Goal: Information Seeking & Learning: Find specific fact

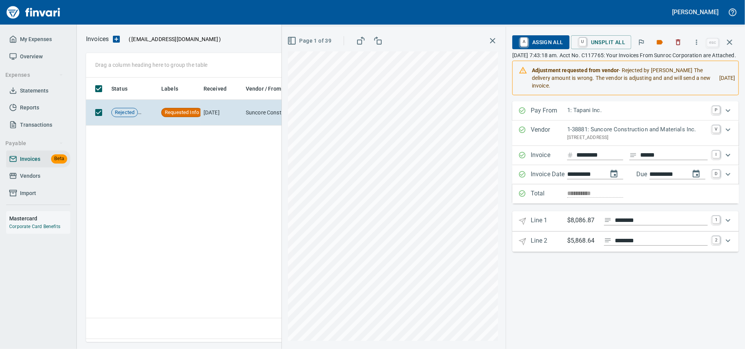
scroll to position [258, 642]
drag, startPoint x: 29, startPoint y: 187, endPoint x: 63, endPoint y: 190, distance: 33.9
click at [29, 181] on span "Vendors" at bounding box center [30, 176] width 20 height 10
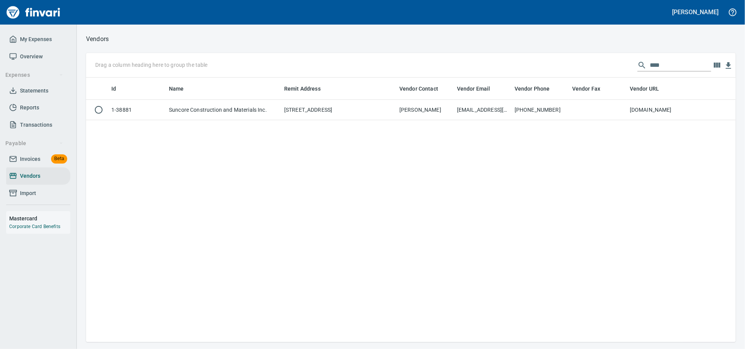
scroll to position [258, 643]
drag, startPoint x: 657, startPoint y: 67, endPoint x: 422, endPoint y: 57, distance: 235.2
click at [425, 58] on div "Drag a column heading here to group the table ****" at bounding box center [410, 65] width 649 height 25
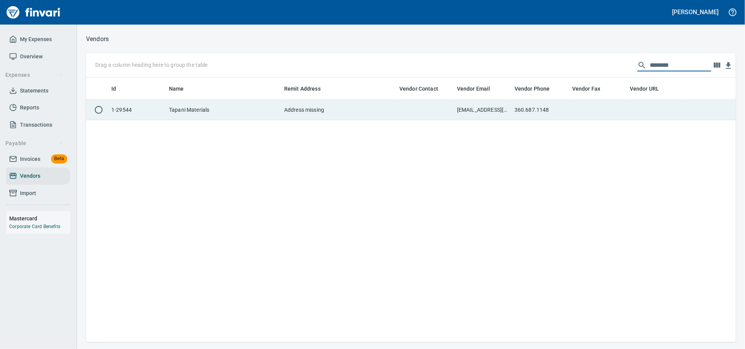
type input "********"
click at [221, 110] on td "Tapani Materials" at bounding box center [223, 110] width 115 height 20
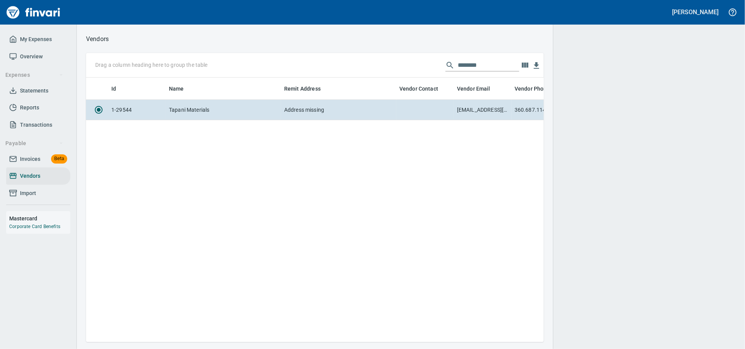
scroll to position [251, 451]
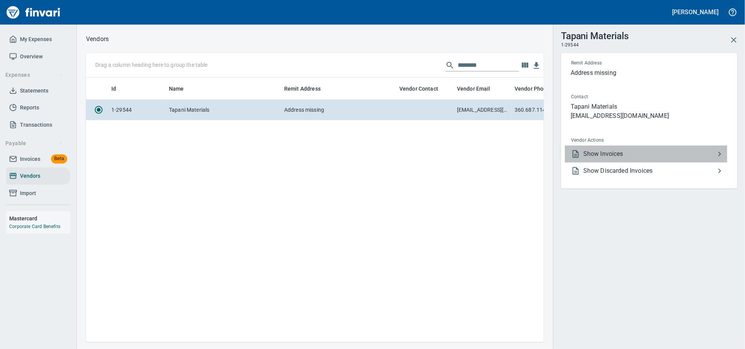
click at [607, 159] on span "Show Invoices" at bounding box center [649, 153] width 132 height 9
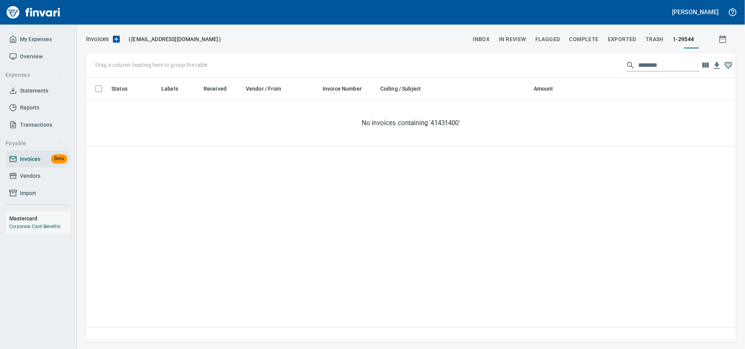
scroll to position [258, 643]
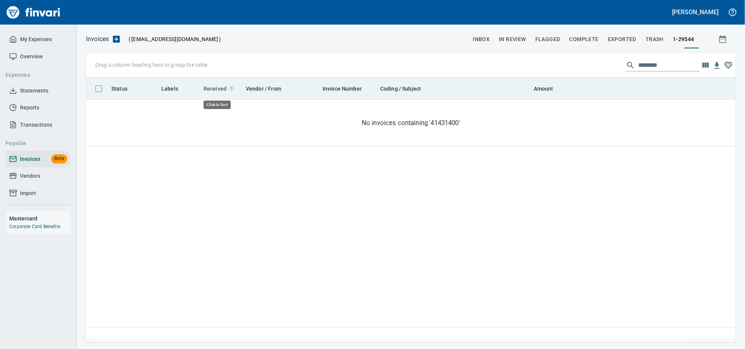
click at [211, 92] on span "Received" at bounding box center [214, 88] width 23 height 9
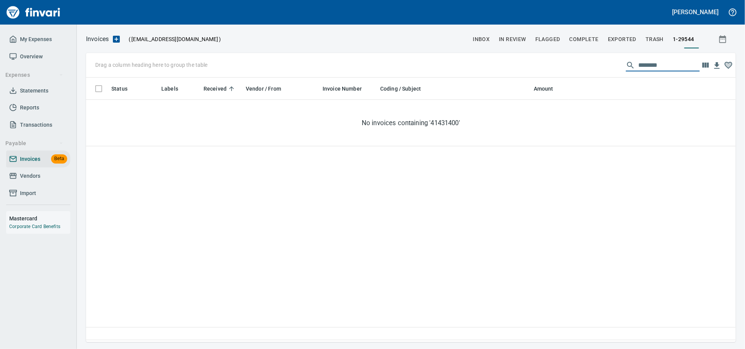
drag, startPoint x: 644, startPoint y: 65, endPoint x: 327, endPoint y: 61, distance: 317.1
click at [327, 61] on div "Drag a column heading here to group the table ********" at bounding box center [410, 65] width 649 height 25
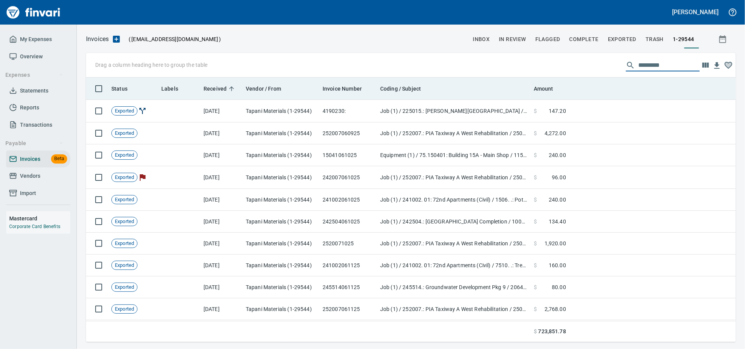
click at [212, 84] on div "Received" at bounding box center [221, 89] width 36 height 10
click at [212, 88] on span "Received" at bounding box center [214, 88] width 23 height 9
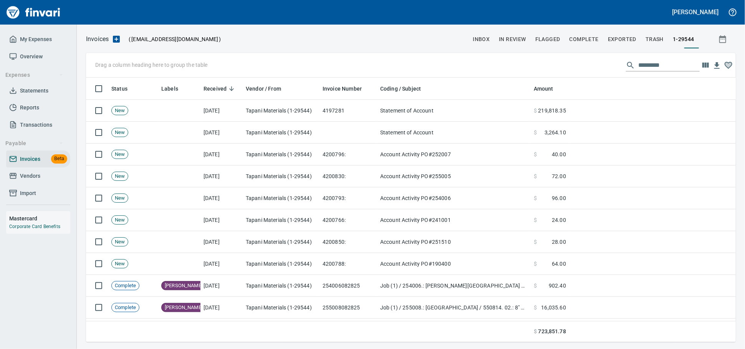
click at [638, 66] on input "text" at bounding box center [668, 65] width 61 height 12
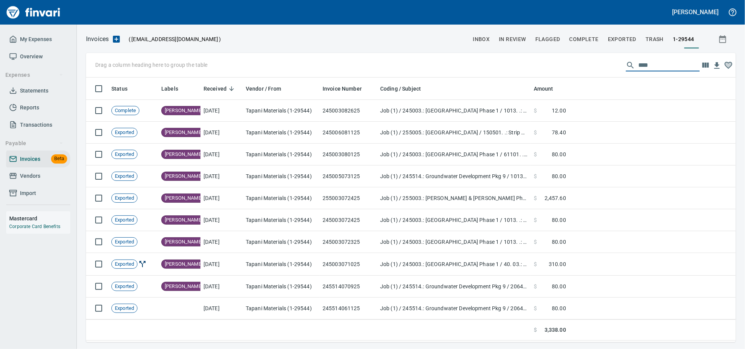
scroll to position [258, 643]
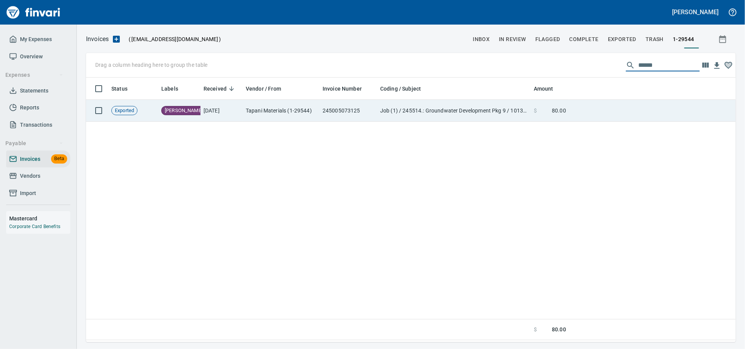
click at [331, 116] on td "245005073125" at bounding box center [348, 111] width 58 height 22
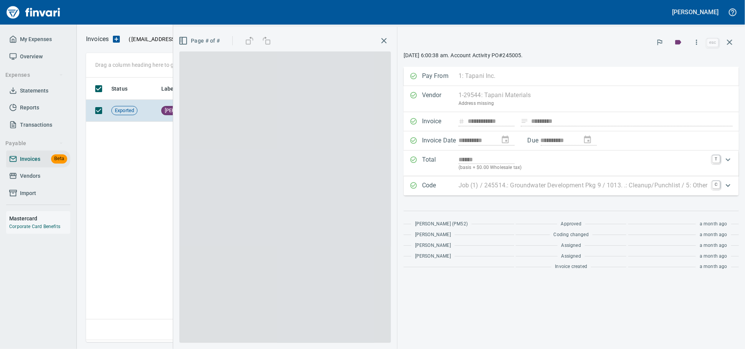
scroll to position [258, 642]
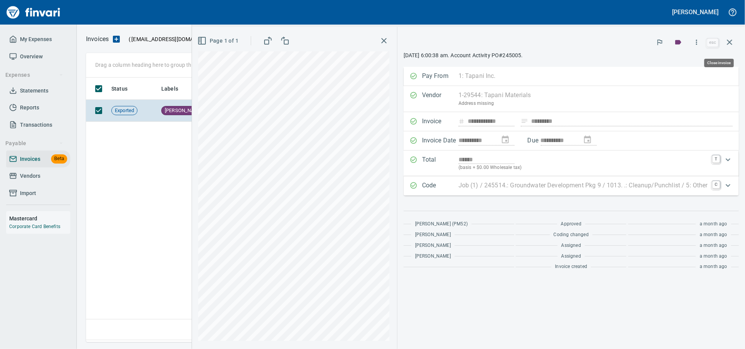
click at [725, 40] on icon "button" at bounding box center [729, 42] width 9 height 9
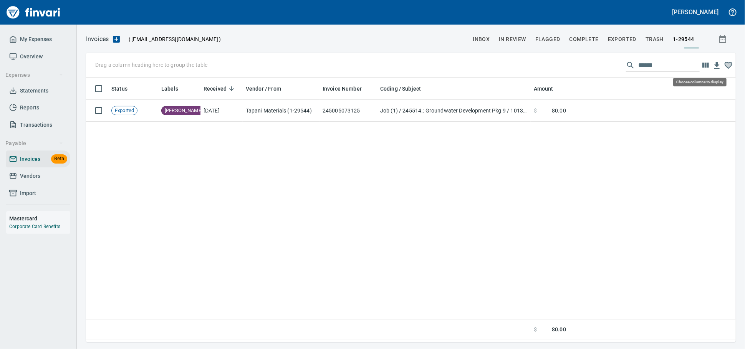
scroll to position [258, 643]
drag, startPoint x: 684, startPoint y: 58, endPoint x: 675, endPoint y: 61, distance: 10.0
click at [680, 59] on div "Drag a column heading here to group the table ******" at bounding box center [410, 65] width 649 height 25
drag, startPoint x: 658, startPoint y: 66, endPoint x: 436, endPoint y: 59, distance: 222.4
click at [436, 59] on div "Drag a column heading here to group the table ******" at bounding box center [410, 65] width 649 height 25
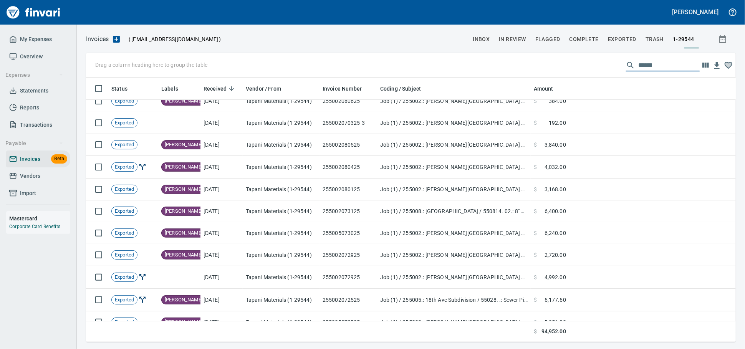
scroll to position [298, 0]
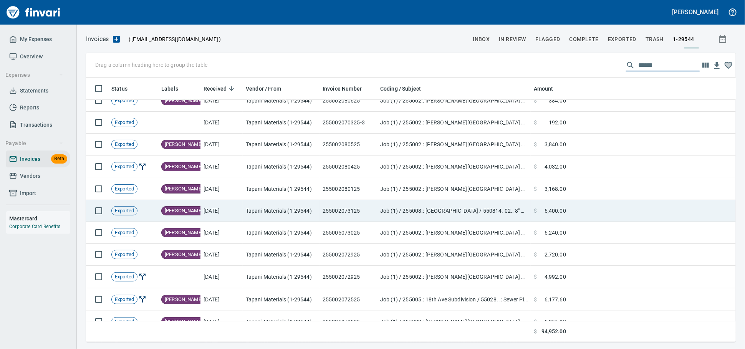
type input "******"
click at [367, 210] on td "255002073125" at bounding box center [348, 211] width 58 height 22
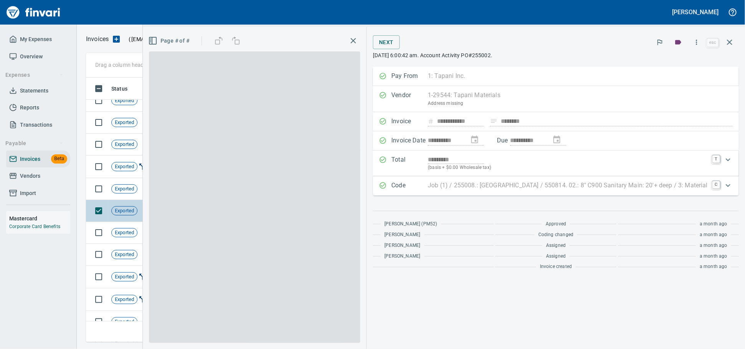
scroll to position [258, 636]
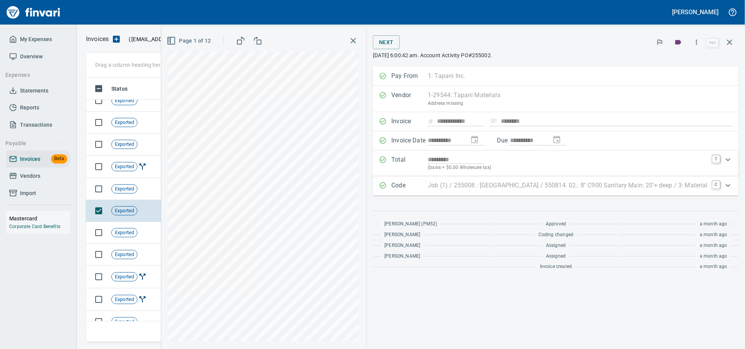
click at [167, 43] on icon "button" at bounding box center [171, 40] width 9 height 9
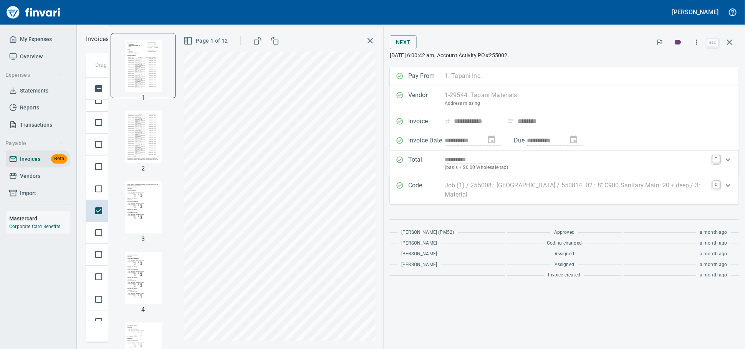
click at [132, 135] on img "button" at bounding box center [143, 137] width 52 height 52
click at [135, 59] on img "button" at bounding box center [143, 65] width 52 height 52
click at [727, 41] on icon "button" at bounding box center [729, 42] width 5 height 5
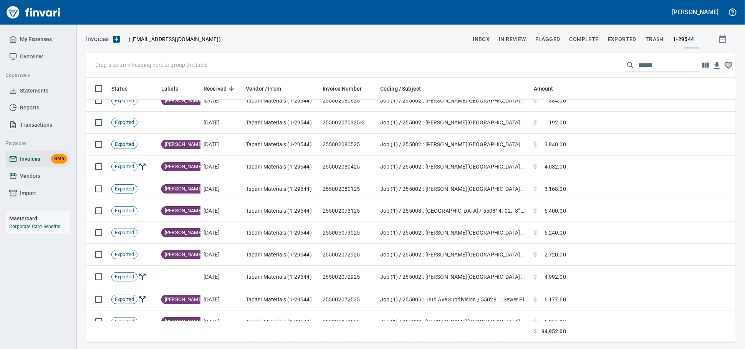
click at [644, 64] on input "******" at bounding box center [668, 65] width 61 height 12
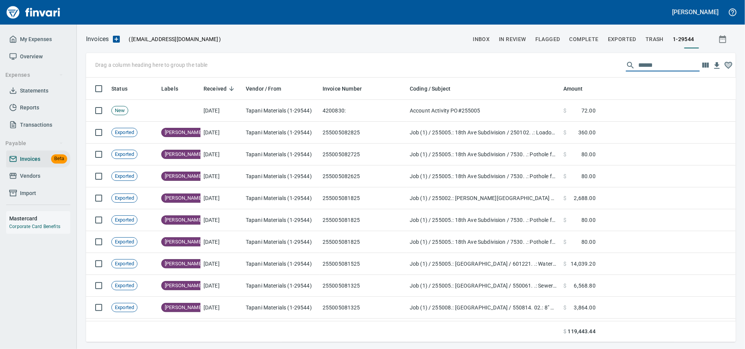
drag, startPoint x: 376, startPoint y: 88, endPoint x: 405, endPoint y: 89, distance: 29.6
click at [405, 89] on body "Alaina Henderson My Expenses Overview Expenses Statements Reports Transactions …" at bounding box center [372, 174] width 745 height 349
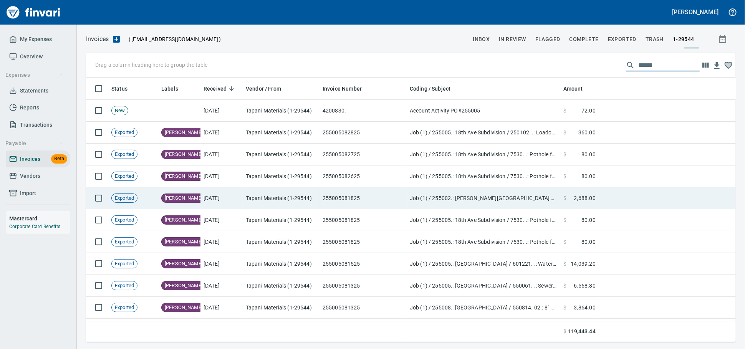
type input "******"
click at [359, 198] on td "255005081825" at bounding box center [362, 198] width 87 height 22
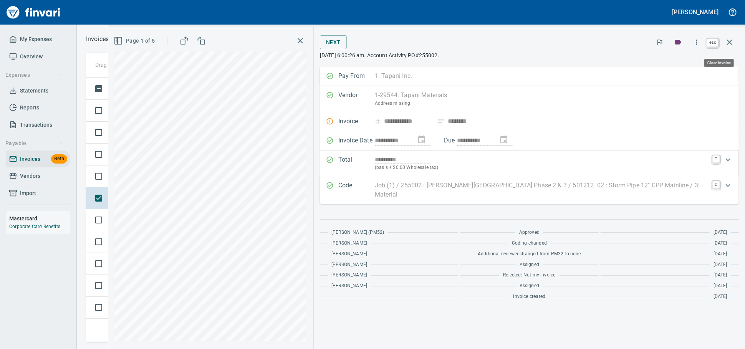
drag, startPoint x: 730, startPoint y: 39, endPoint x: 727, endPoint y: 30, distance: 9.3
click at [730, 39] on icon "button" at bounding box center [729, 42] width 9 height 9
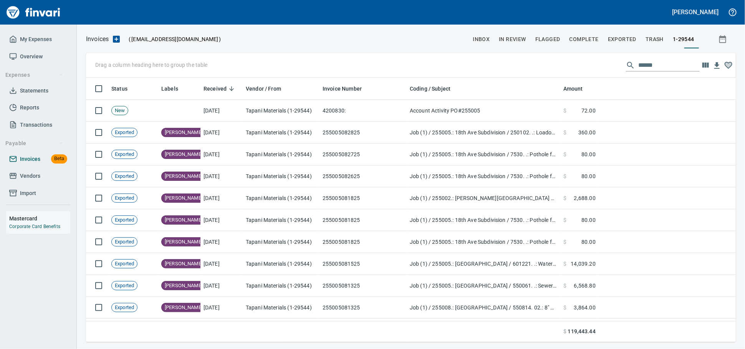
scroll to position [258, 636]
click at [37, 181] on span "Vendors" at bounding box center [30, 176] width 20 height 10
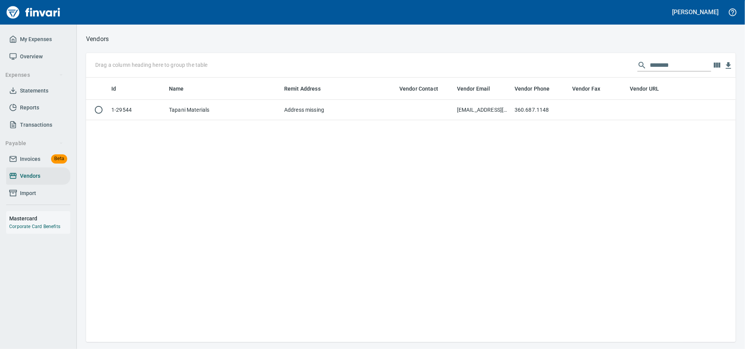
scroll to position [258, 643]
drag, startPoint x: 684, startPoint y: 66, endPoint x: 413, endPoint y: 67, distance: 271.0
click at [423, 68] on div "Drag a column heading here to group the table ********" at bounding box center [410, 65] width 649 height 25
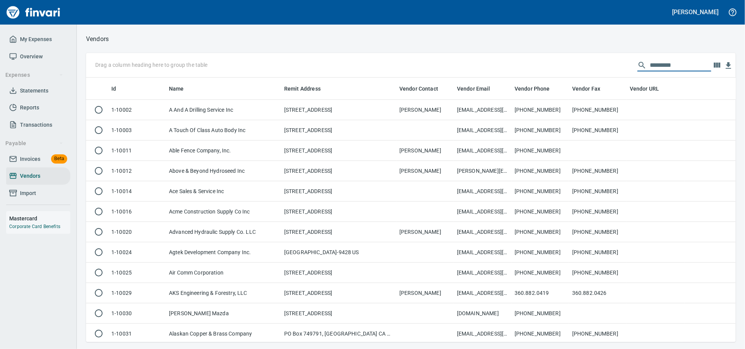
click at [37, 164] on span "Invoices" at bounding box center [30, 159] width 20 height 10
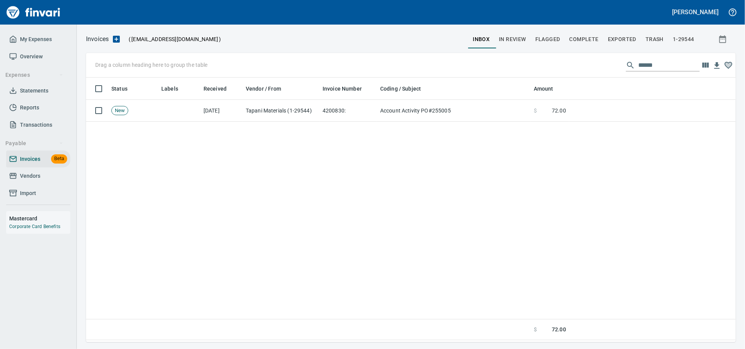
scroll to position [258, 643]
drag, startPoint x: 657, startPoint y: 64, endPoint x: 391, endPoint y: 63, distance: 265.6
click at [393, 64] on div "Drag a column heading here to group the table ******" at bounding box center [410, 65] width 649 height 25
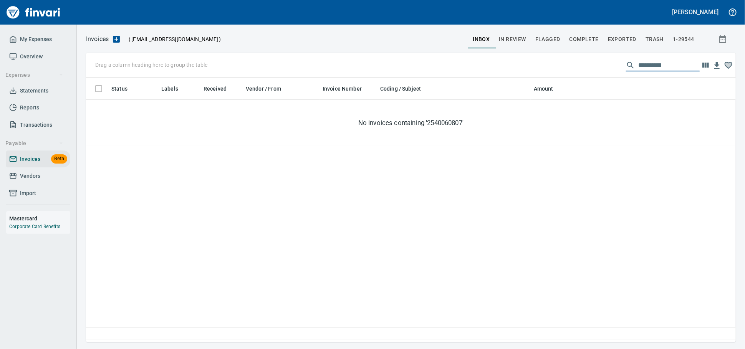
type input "**********"
click at [28, 181] on span "Vendors" at bounding box center [30, 176] width 20 height 10
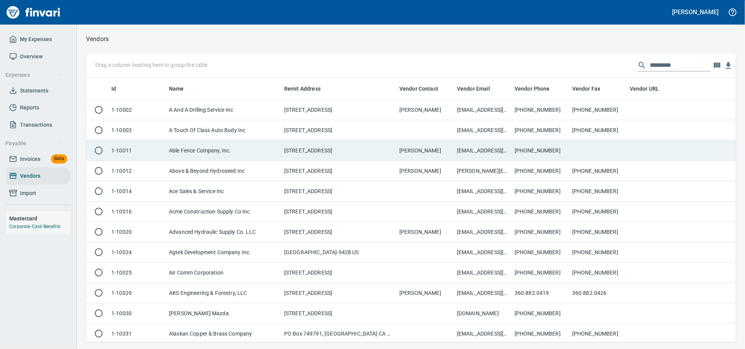
scroll to position [258, 636]
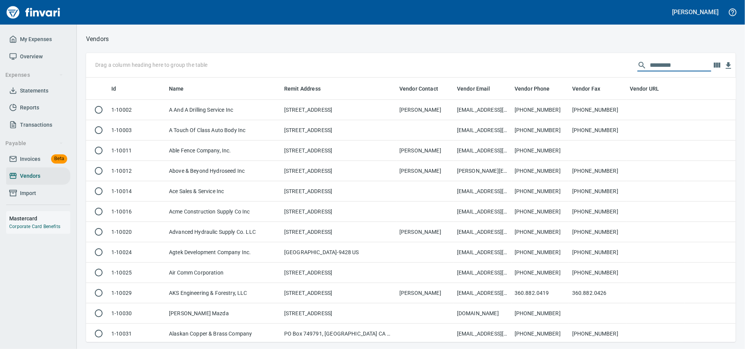
click at [654, 69] on input "text" at bounding box center [679, 65] width 61 height 12
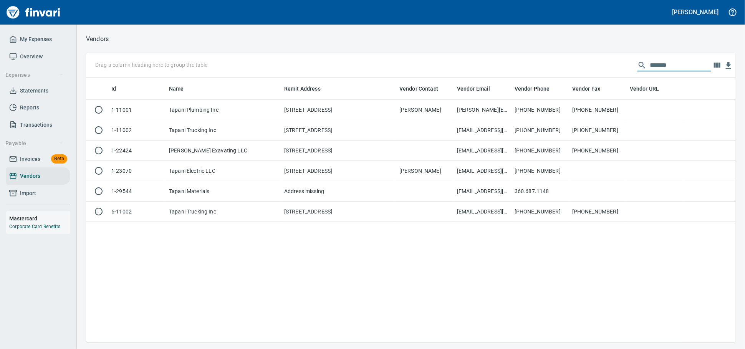
scroll to position [258, 643]
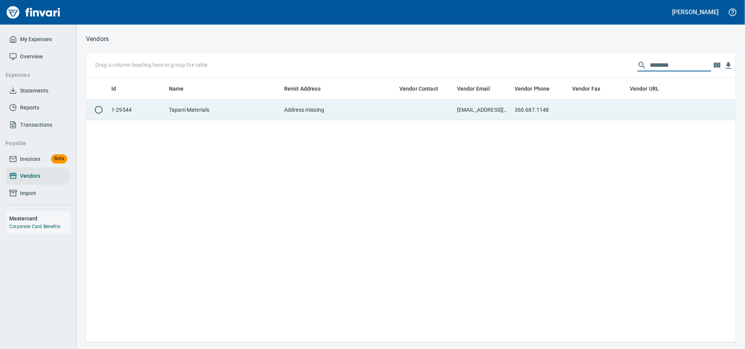
type input "********"
click at [479, 118] on td "[EMAIL_ADDRESS][DOMAIN_NAME]" at bounding box center [483, 110] width 58 height 20
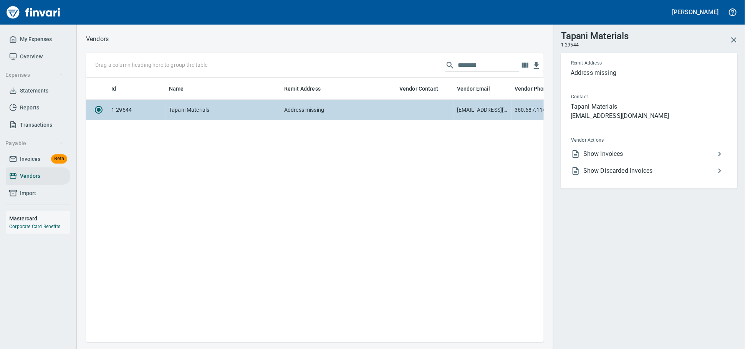
scroll to position [251, 451]
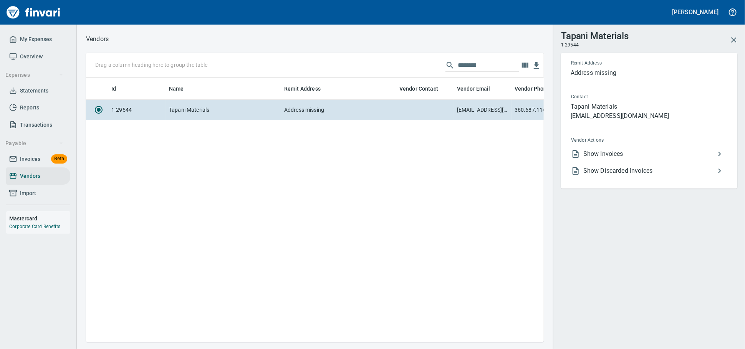
click at [596, 159] on span "Show Invoices" at bounding box center [649, 153] width 132 height 9
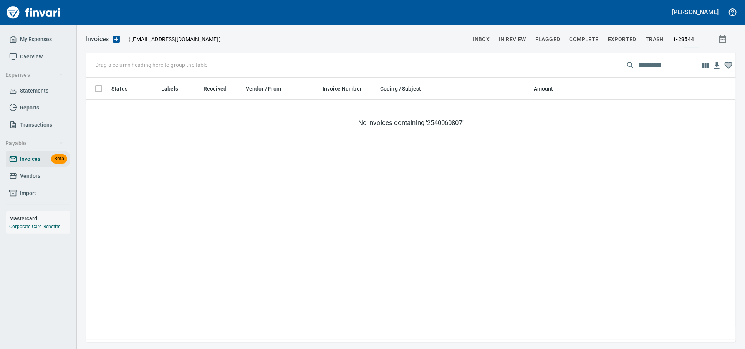
scroll to position [258, 643]
click at [414, 55] on div "**********" at bounding box center [410, 65] width 649 height 25
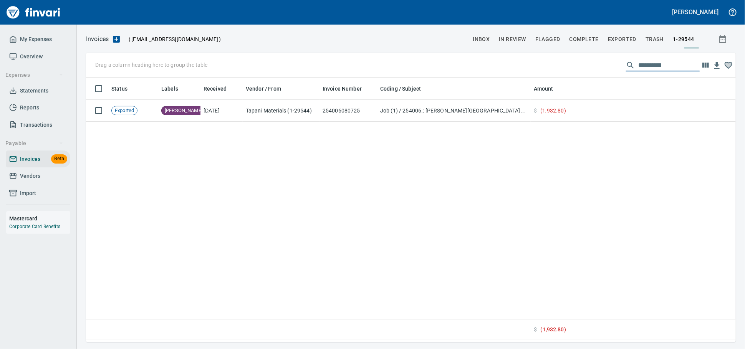
click at [375, 114] on td "254006080725" at bounding box center [348, 111] width 58 height 22
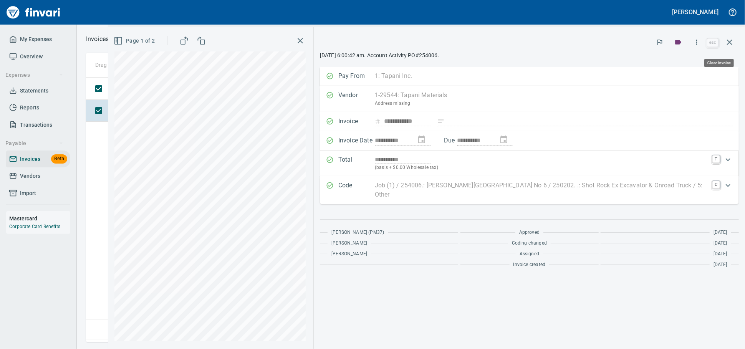
scroll to position [258, 642]
drag, startPoint x: 729, startPoint y: 45, endPoint x: 19, endPoint y: 26, distance: 710.4
click at [730, 45] on icon "button" at bounding box center [729, 42] width 5 height 5
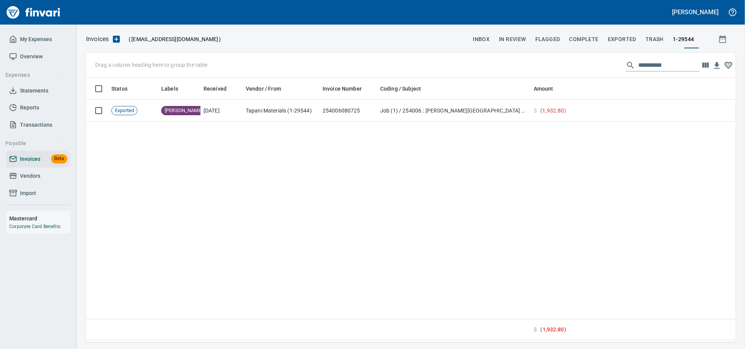
scroll to position [258, 642]
click at [20, 164] on span "Invoices" at bounding box center [30, 159] width 20 height 10
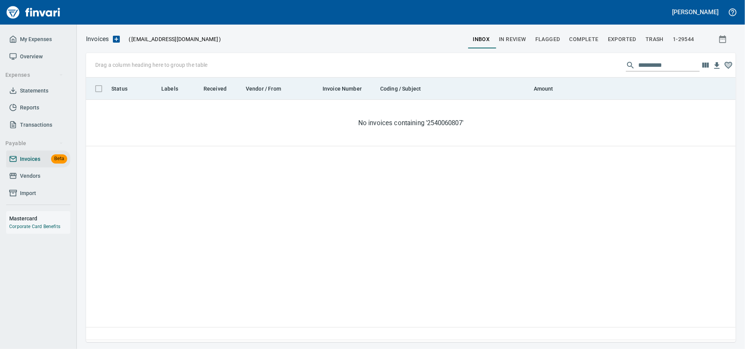
scroll to position [258, 643]
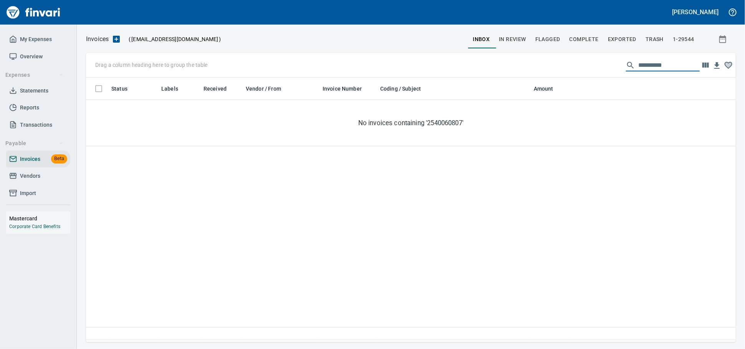
drag, startPoint x: 671, startPoint y: 69, endPoint x: 438, endPoint y: 70, distance: 232.6
click at [440, 70] on div "**********" at bounding box center [410, 65] width 649 height 25
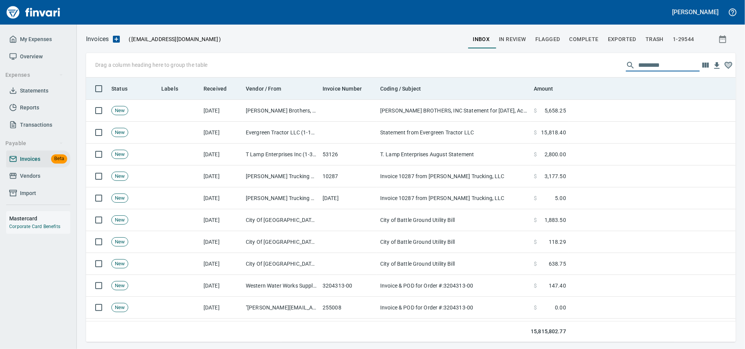
scroll to position [258, 636]
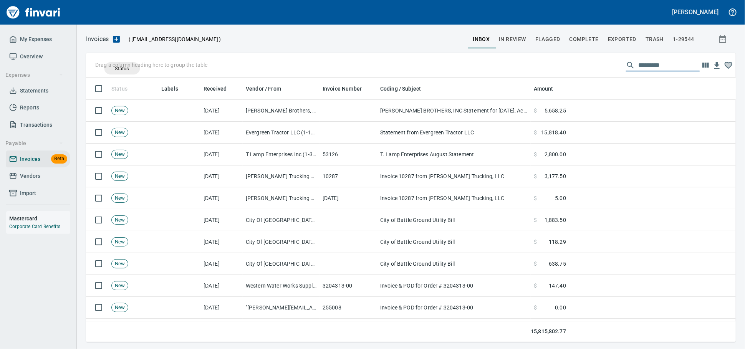
drag, startPoint x: 122, startPoint y: 89, endPoint x: 122, endPoint y: 67, distance: 22.6
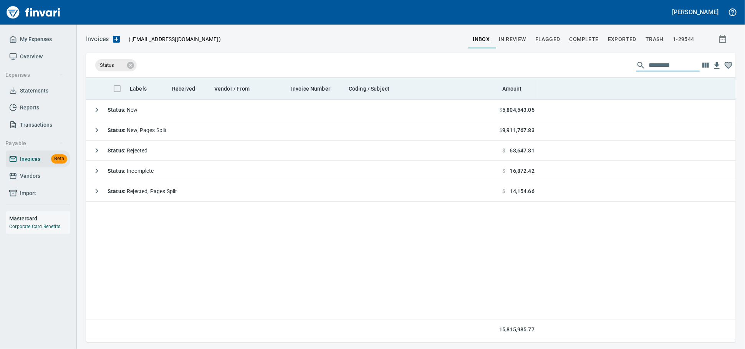
scroll to position [258, 643]
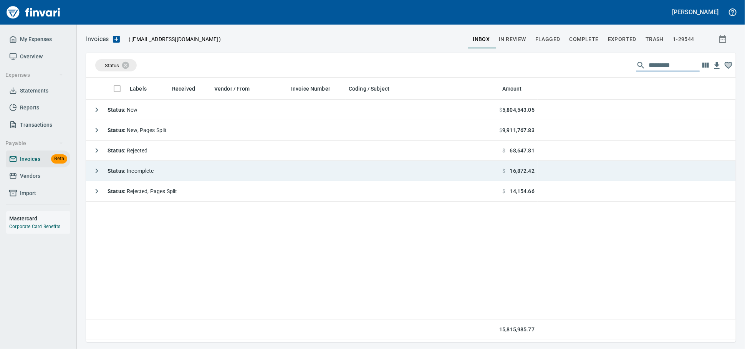
click at [153, 174] on span "Status : Incomplete" at bounding box center [130, 171] width 46 height 6
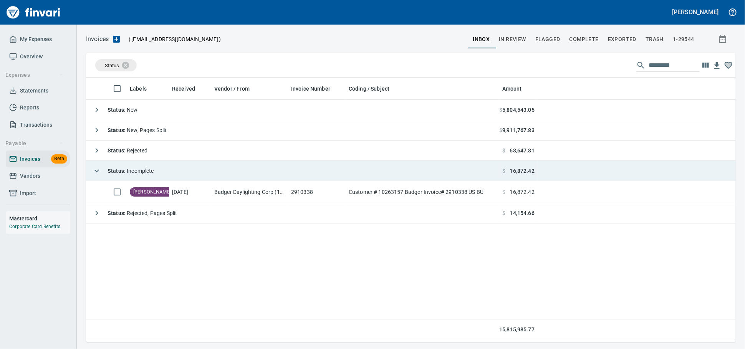
click at [153, 174] on span "Status : Incomplete" at bounding box center [130, 171] width 46 height 6
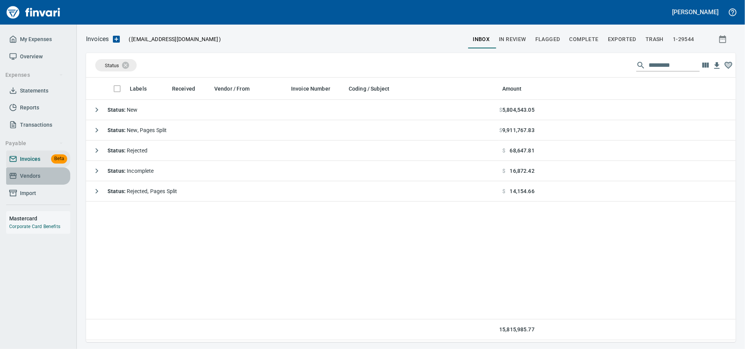
click at [45, 181] on span "Vendors" at bounding box center [38, 176] width 58 height 10
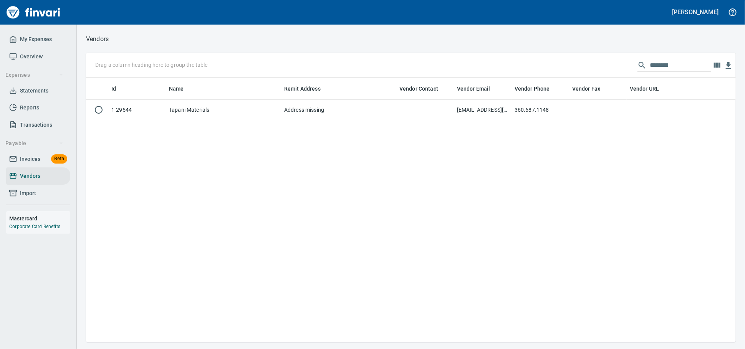
scroll to position [1, 1]
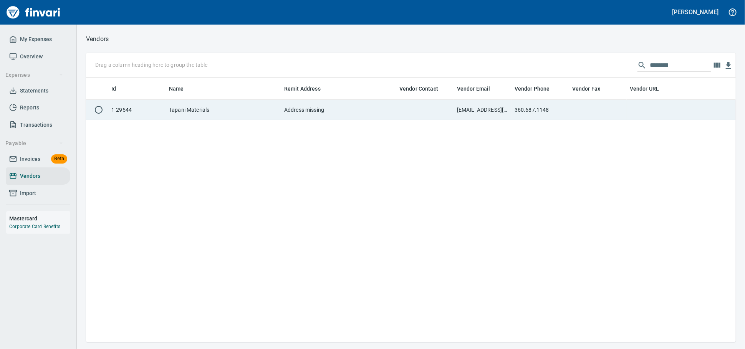
click at [275, 112] on td "Tapani Materials" at bounding box center [223, 110] width 115 height 20
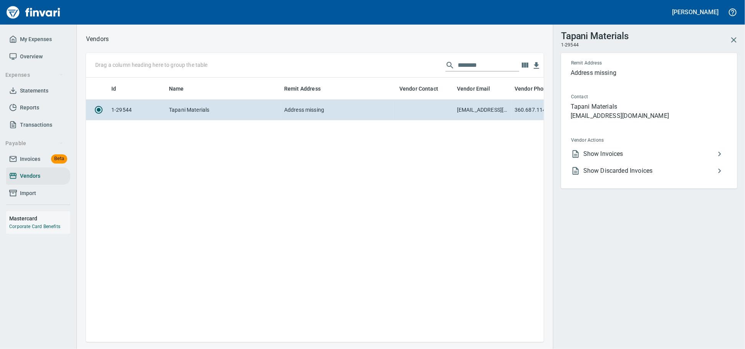
scroll to position [251, 451]
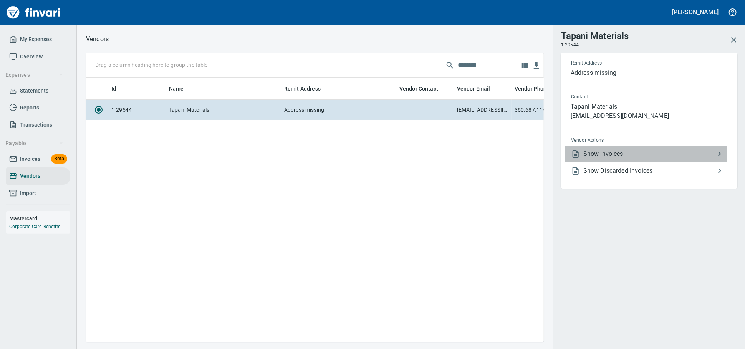
click at [592, 162] on li "Show Invoices" at bounding box center [646, 153] width 162 height 17
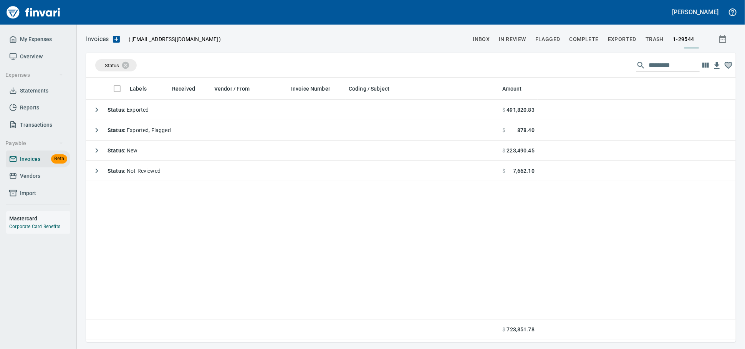
scroll to position [258, 643]
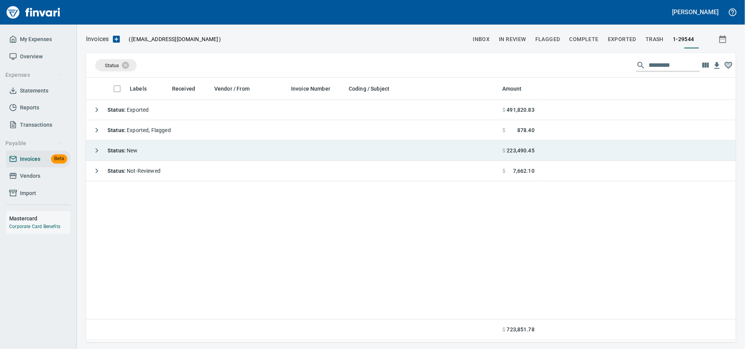
click at [163, 151] on td "Status : New" at bounding box center [292, 150] width 413 height 20
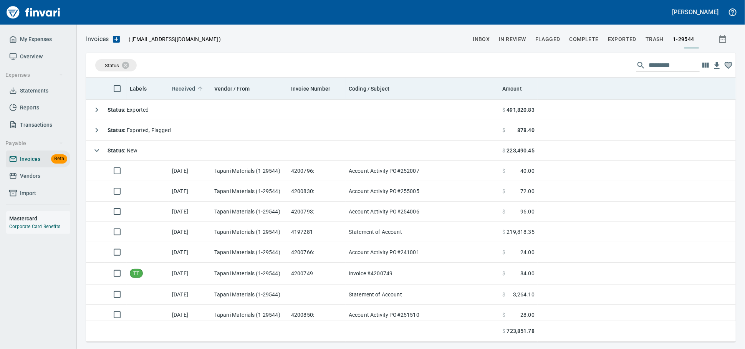
click at [181, 89] on span "Received" at bounding box center [183, 88] width 23 height 9
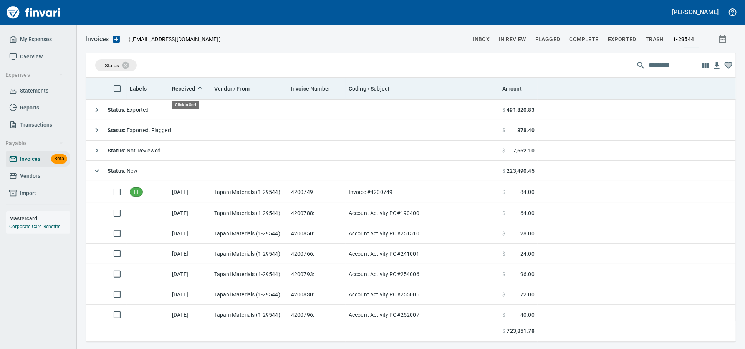
click at [181, 89] on span "Received" at bounding box center [183, 88] width 23 height 9
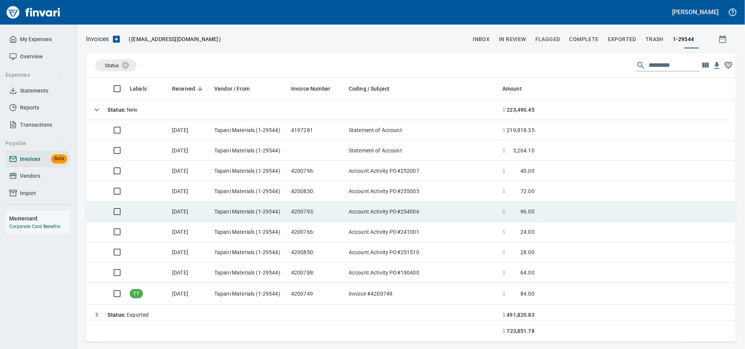
scroll to position [55, 0]
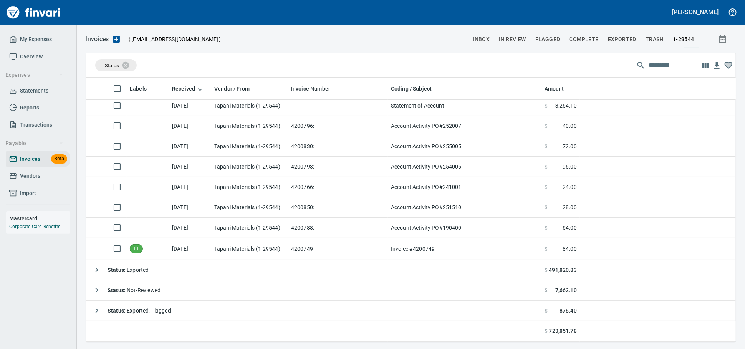
drag, startPoint x: 343, startPoint y: 87, endPoint x: 386, endPoint y: 86, distance: 43.0
click at [386, 86] on body "Alaina Henderson My Expenses Overview Expenses Statements Reports Transactions …" at bounding box center [372, 174] width 745 height 349
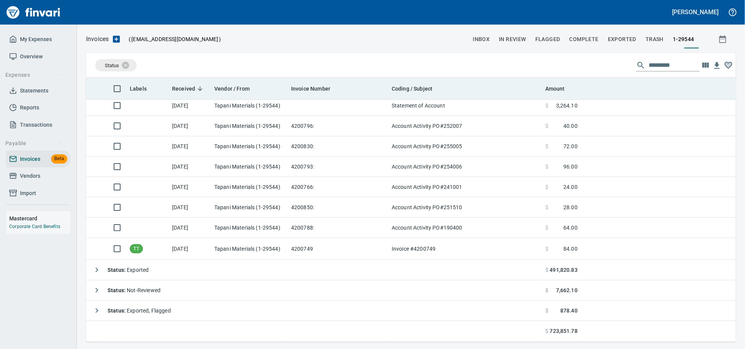
click at [316, 84] on div "Invoice Number" at bounding box center [338, 89] width 94 height 10
click at [322, 89] on span "Invoice Number" at bounding box center [310, 88] width 39 height 9
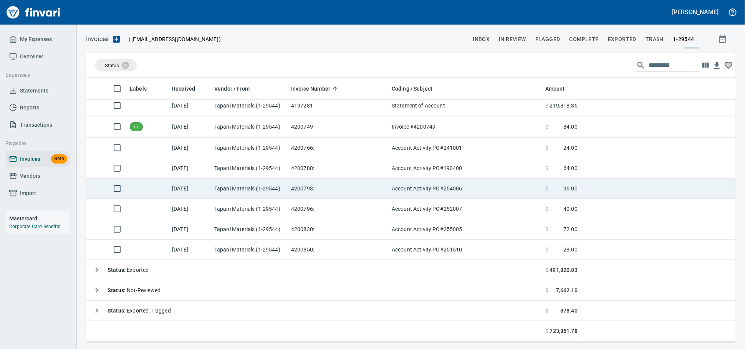
scroll to position [258, 636]
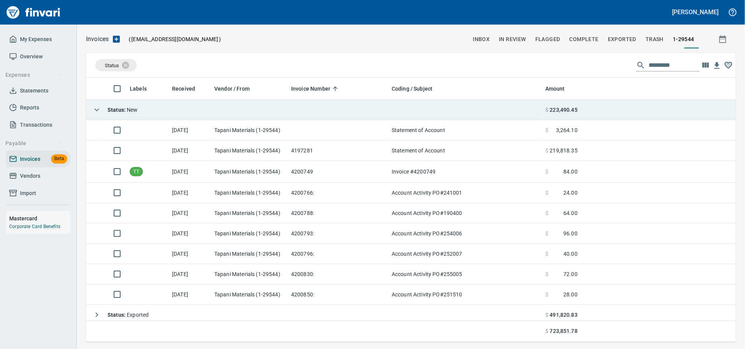
click at [161, 114] on td "Status : New" at bounding box center [314, 110] width 456 height 20
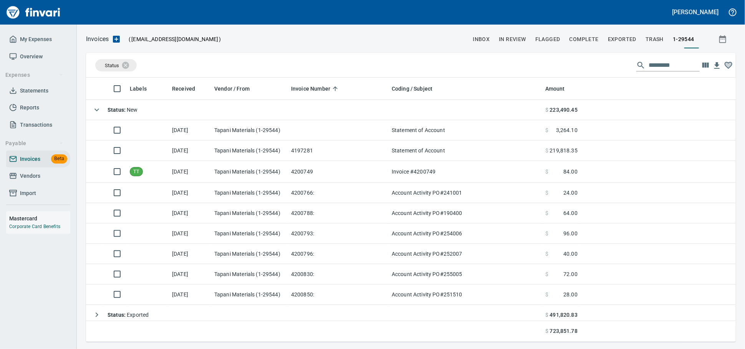
scroll to position [1, 1]
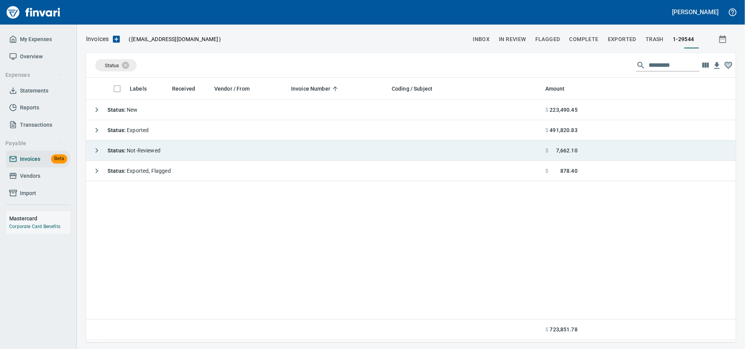
click at [193, 152] on td "Status : Not-Reviewed" at bounding box center [314, 150] width 456 height 20
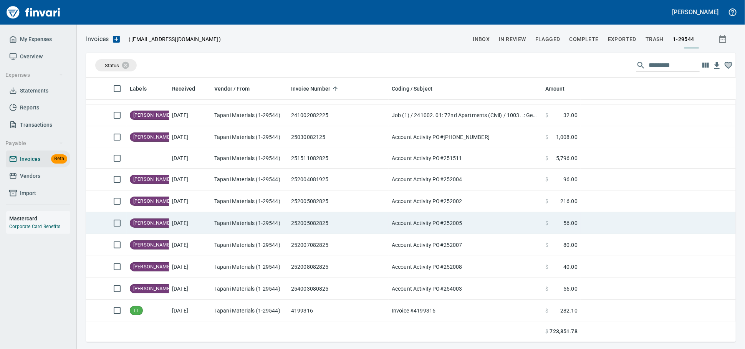
scroll to position [37, 0]
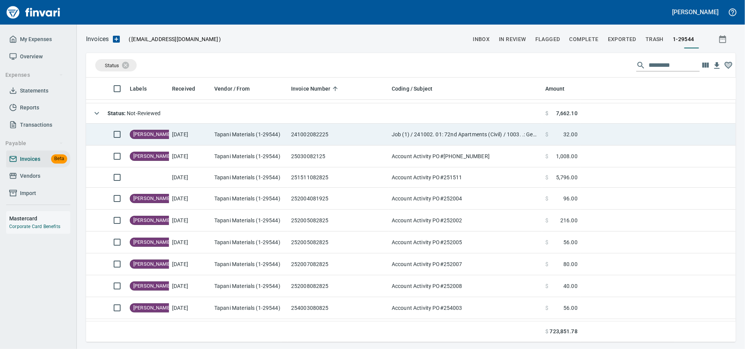
click at [207, 139] on td "[DATE]" at bounding box center [190, 135] width 42 height 22
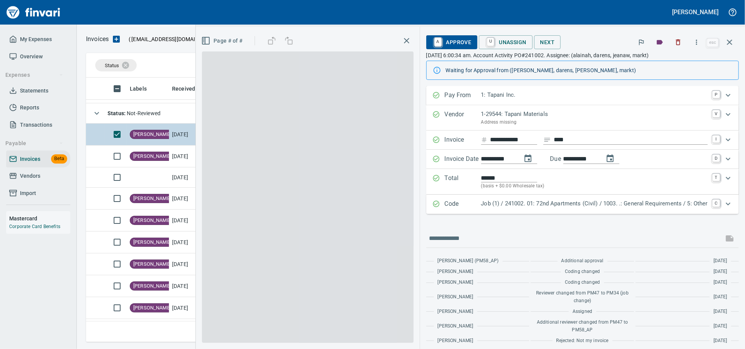
scroll to position [258, 636]
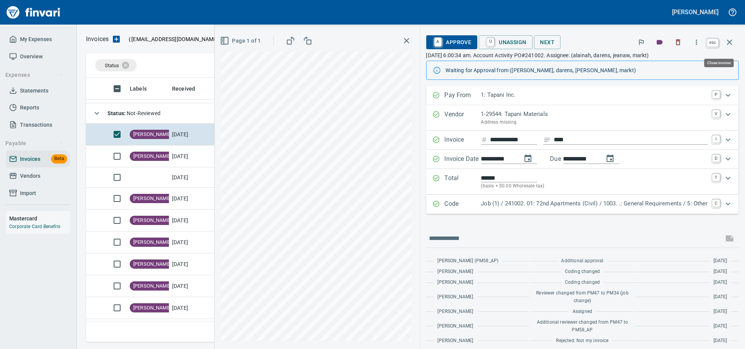
drag, startPoint x: 732, startPoint y: 44, endPoint x: 212, endPoint y: 122, distance: 525.9
click at [731, 46] on icon "button" at bounding box center [729, 42] width 9 height 9
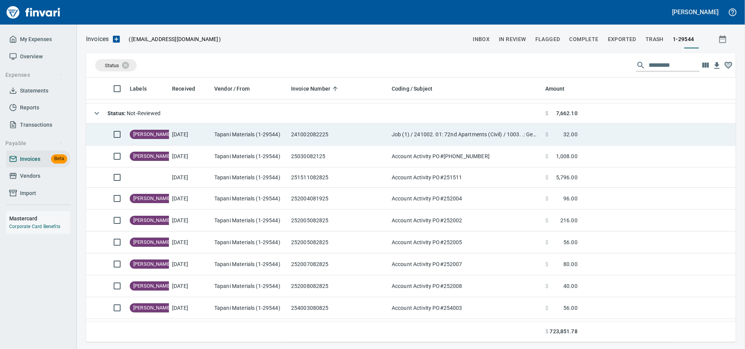
scroll to position [258, 636]
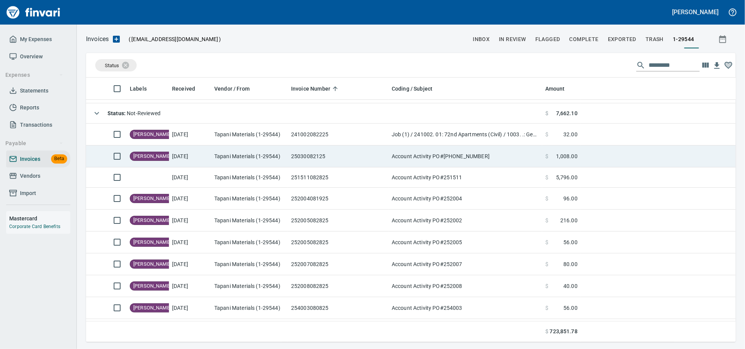
click at [231, 153] on td "Tapani Materials (1-29544)" at bounding box center [249, 156] width 77 height 22
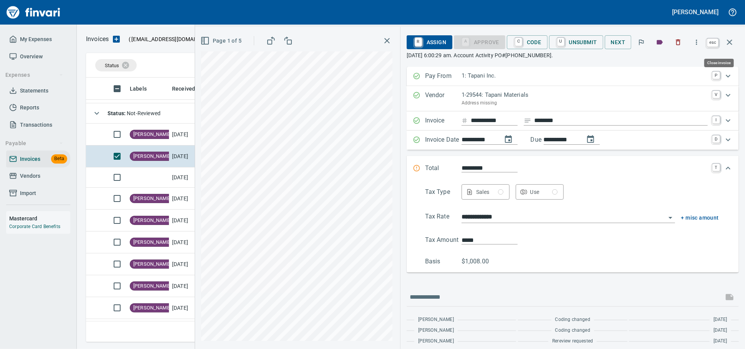
drag, startPoint x: 730, startPoint y: 41, endPoint x: 208, endPoint y: 161, distance: 535.9
click at [730, 41] on icon "button" at bounding box center [729, 42] width 9 height 9
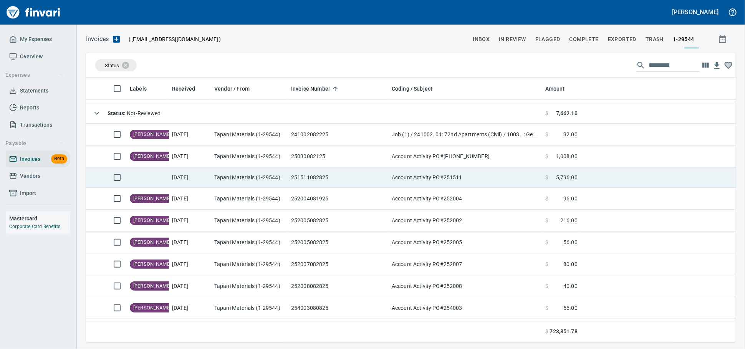
scroll to position [258, 636]
click at [261, 176] on td "Tapani Materials (1-29544)" at bounding box center [249, 177] width 77 height 20
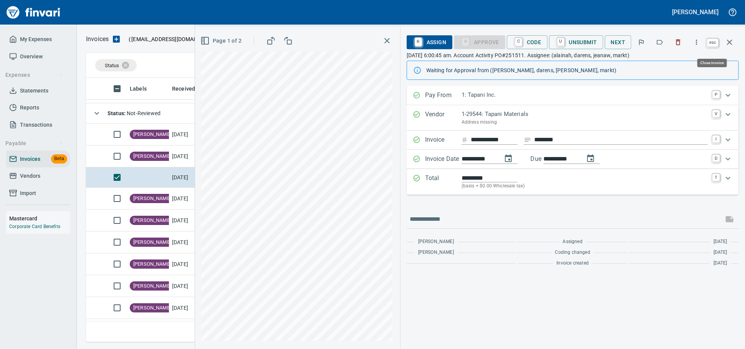
drag, startPoint x: 730, startPoint y: 43, endPoint x: 148, endPoint y: 250, distance: 617.0
click at [730, 43] on icon "button" at bounding box center [729, 42] width 9 height 9
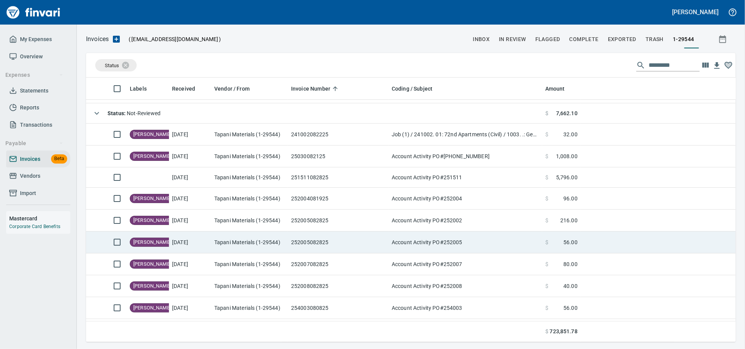
scroll to position [258, 636]
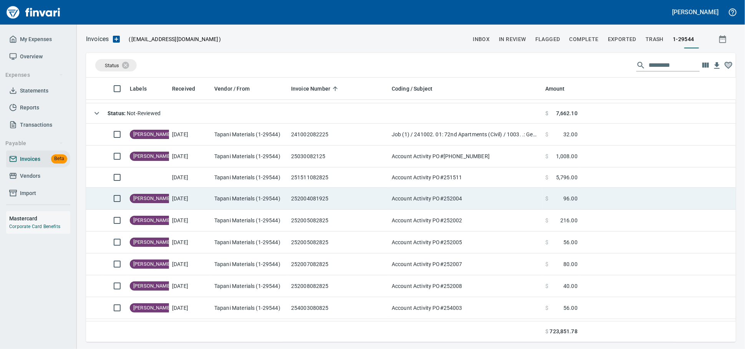
click at [296, 197] on td "252004081925" at bounding box center [338, 199] width 101 height 22
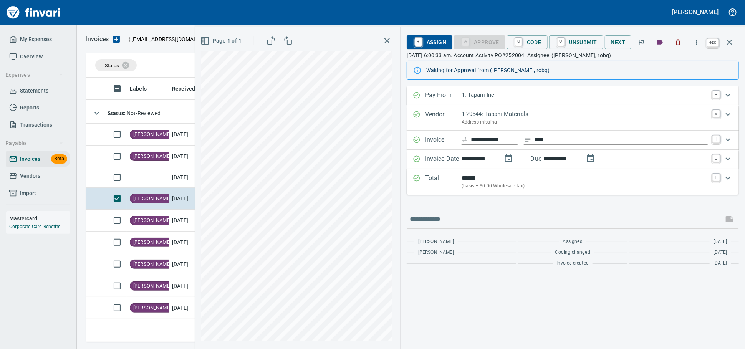
scroll to position [258, 636]
click at [730, 46] on icon "button" at bounding box center [729, 42] width 9 height 9
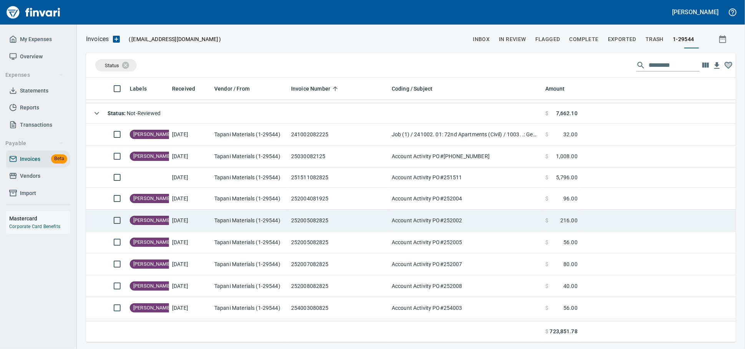
scroll to position [258, 636]
click at [283, 219] on td "Tapani Materials (1-29544)" at bounding box center [249, 221] width 77 height 22
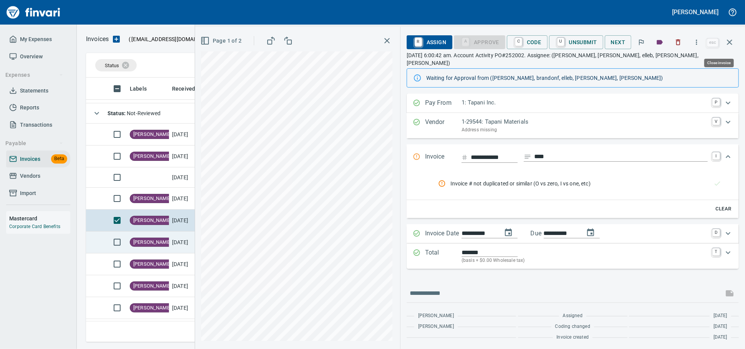
click at [727, 46] on icon "button" at bounding box center [729, 42] width 9 height 9
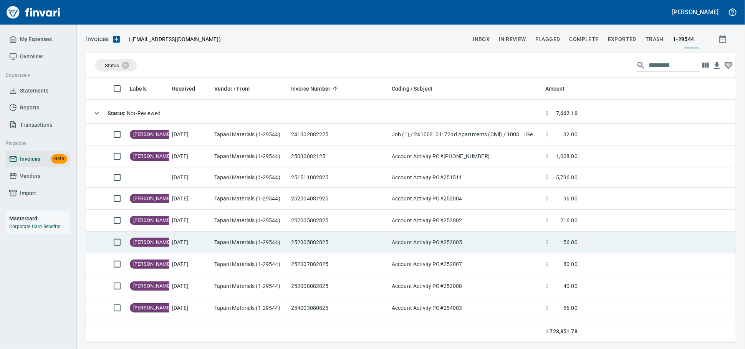
scroll to position [258, 636]
click at [238, 243] on td "Tapani Materials (1-29544)" at bounding box center [249, 242] width 77 height 22
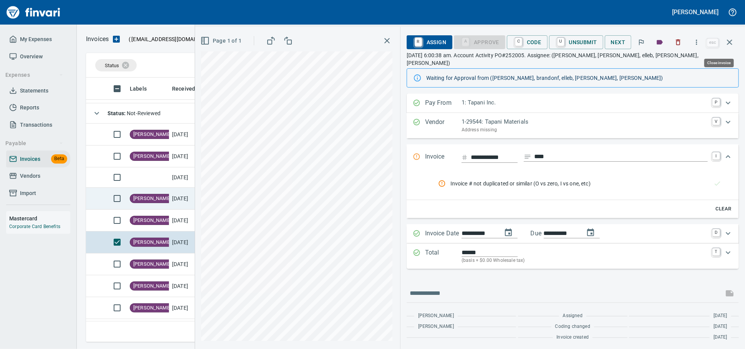
click at [734, 44] on button "button" at bounding box center [729, 42] width 18 height 18
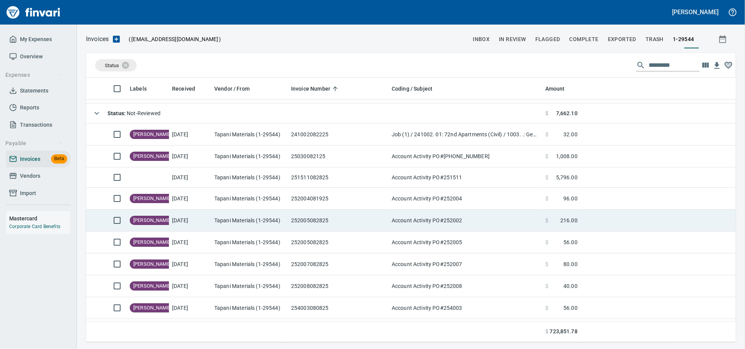
scroll to position [258, 636]
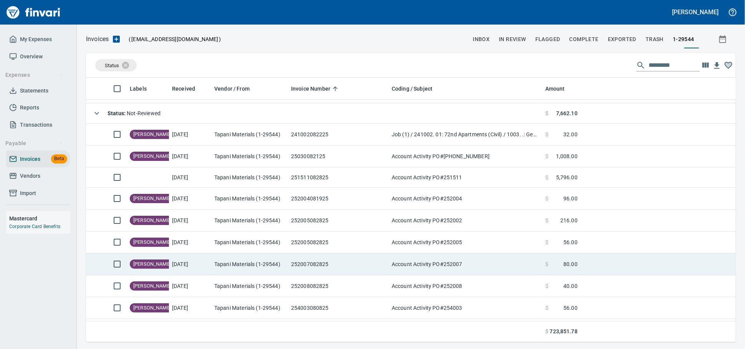
click at [303, 264] on td "252007082825" at bounding box center [338, 264] width 101 height 22
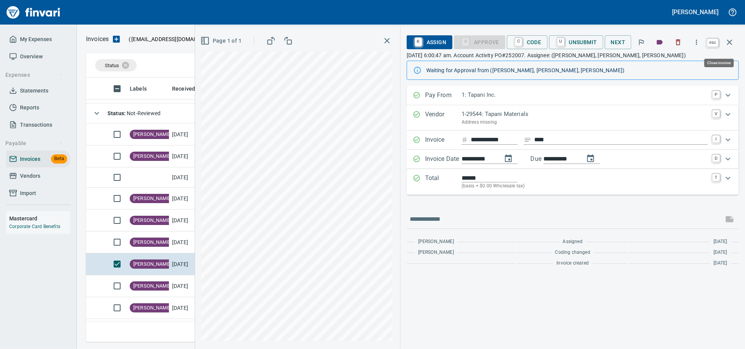
scroll to position [258, 636]
drag, startPoint x: 731, startPoint y: 43, endPoint x: 497, endPoint y: 52, distance: 234.0
click at [731, 43] on icon "button" at bounding box center [729, 42] width 9 height 9
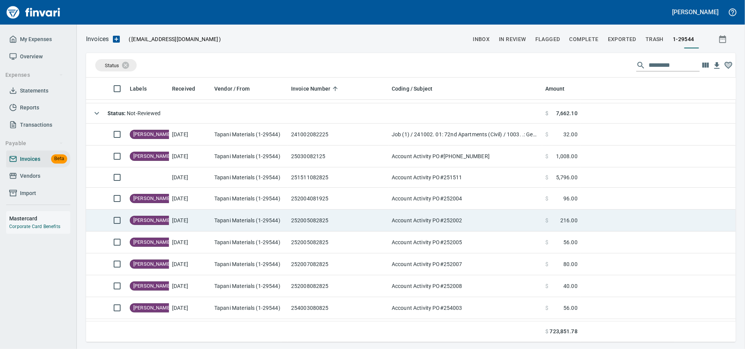
scroll to position [258, 636]
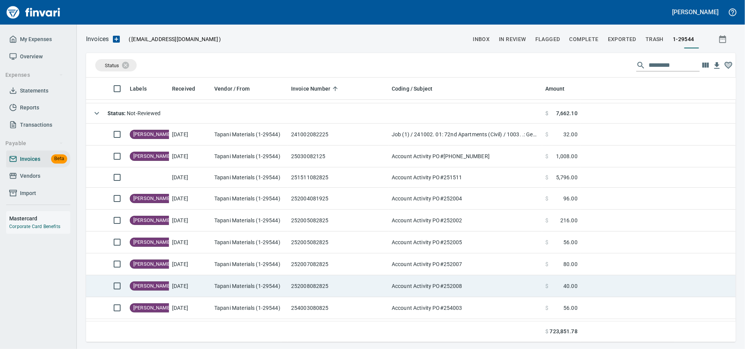
click at [225, 285] on td "Tapani Materials (1-29544)" at bounding box center [249, 286] width 77 height 22
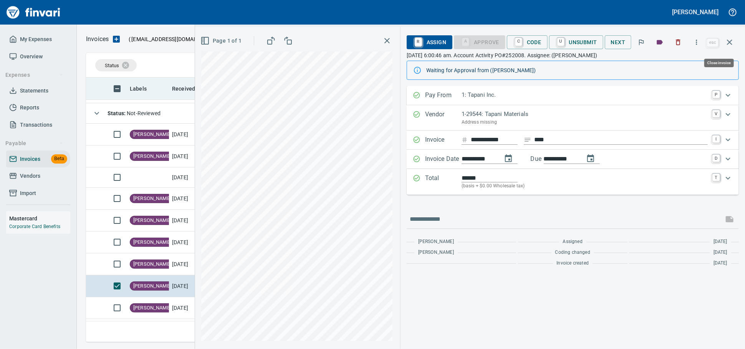
click at [730, 46] on icon "button" at bounding box center [729, 42] width 9 height 9
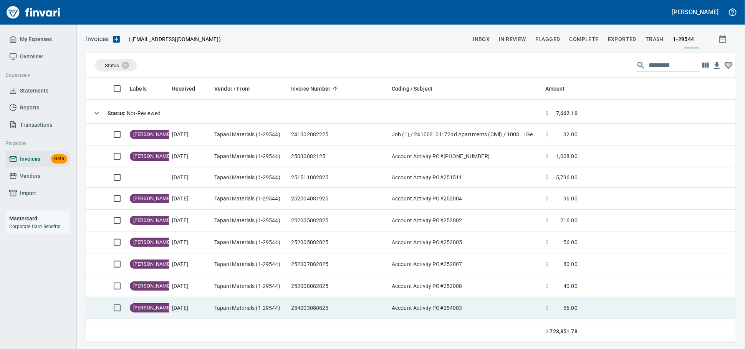
scroll to position [258, 636]
click at [268, 314] on td "Tapani Materials (1-29544)" at bounding box center [249, 308] width 77 height 22
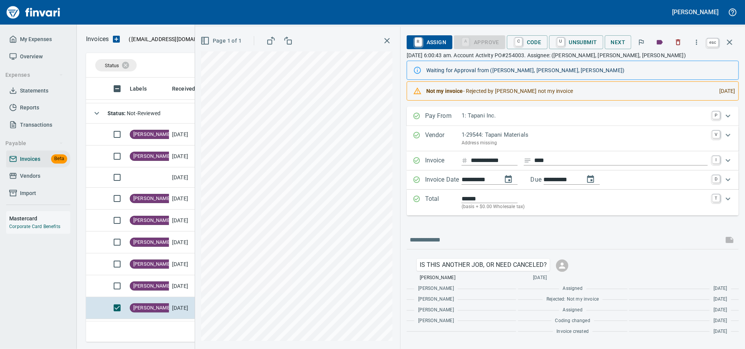
scroll to position [258, 636]
click at [730, 44] on icon "button" at bounding box center [729, 42] width 9 height 9
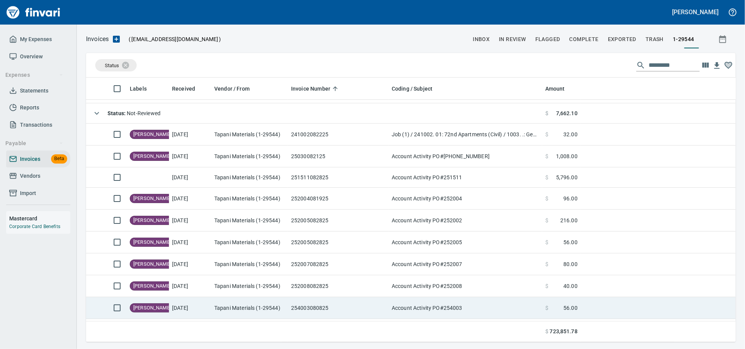
scroll to position [80, 0]
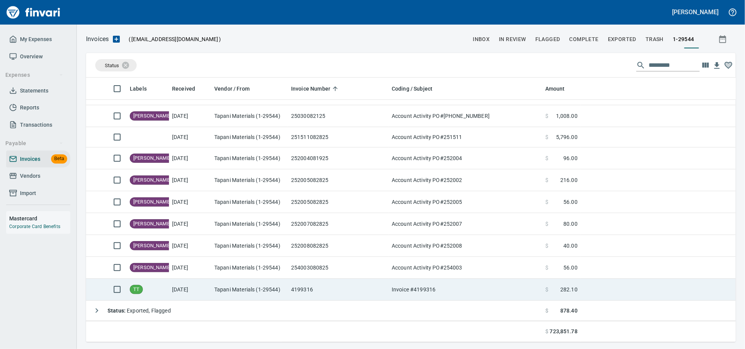
click at [275, 295] on td "Tapani Materials (1-29544)" at bounding box center [249, 290] width 77 height 22
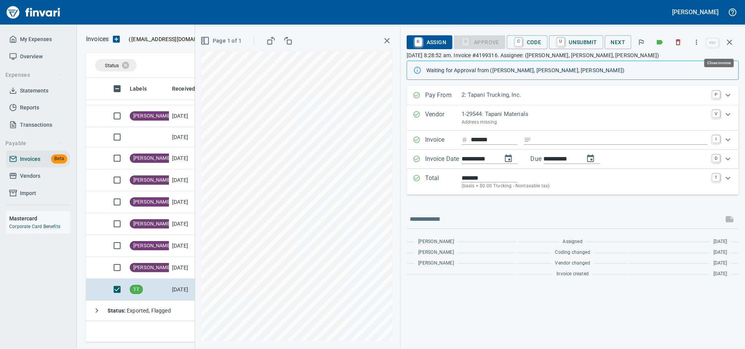
click at [725, 44] on icon "button" at bounding box center [729, 42] width 9 height 9
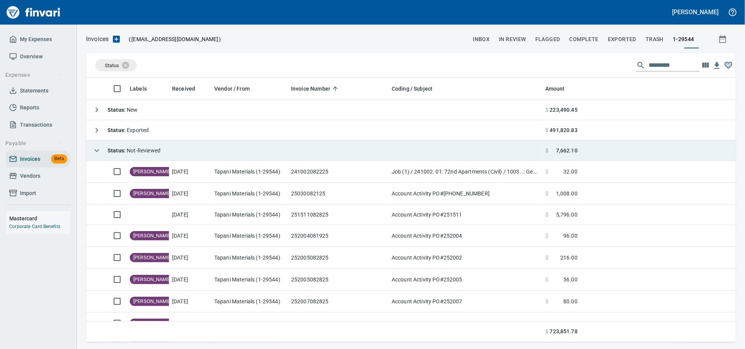
click at [202, 149] on td "Status : Not-Reviewed" at bounding box center [314, 150] width 456 height 20
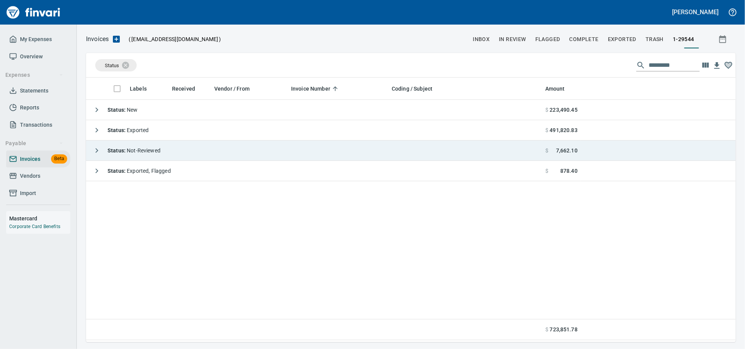
scroll to position [1, 1]
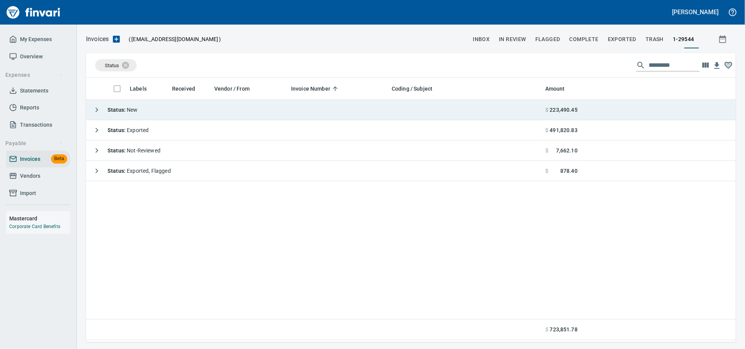
click at [196, 115] on td "Status : New" at bounding box center [314, 110] width 456 height 20
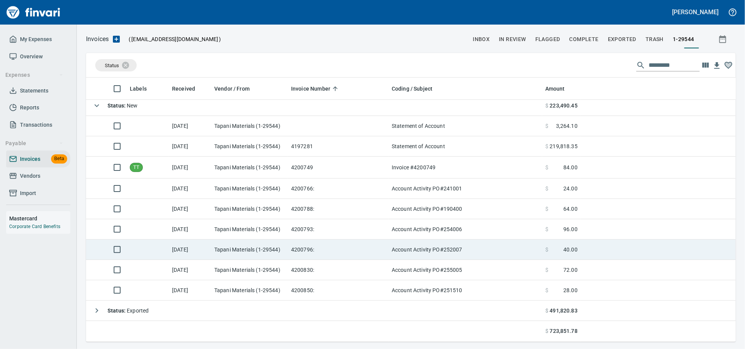
scroll to position [0, 0]
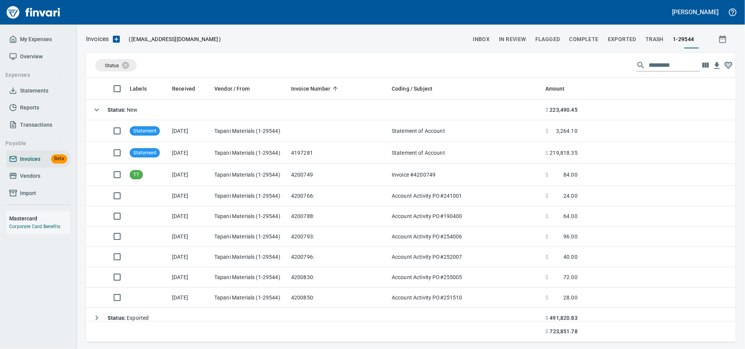
click at [26, 181] on span "Vendors" at bounding box center [30, 176] width 20 height 10
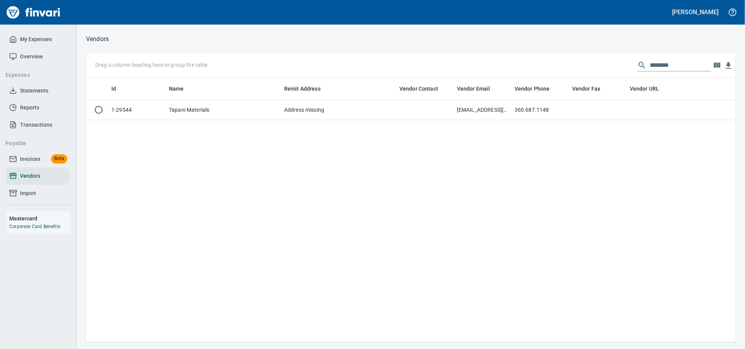
scroll to position [258, 643]
drag, startPoint x: 659, startPoint y: 68, endPoint x: 237, endPoint y: 58, distance: 422.4
click at [240, 60] on div "Drag a column heading here to group the table ********" at bounding box center [410, 65] width 649 height 25
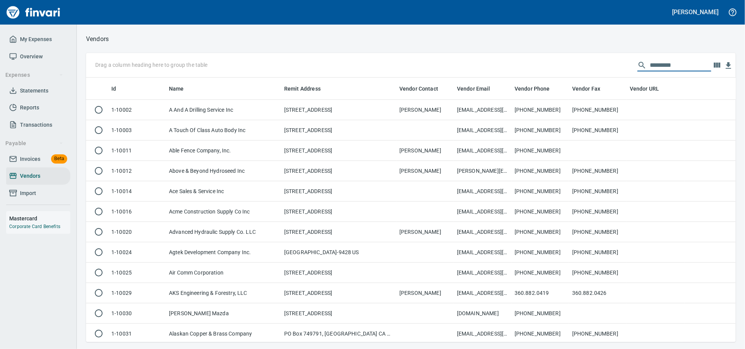
scroll to position [258, 636]
click at [24, 164] on span "Invoices" at bounding box center [30, 159] width 20 height 10
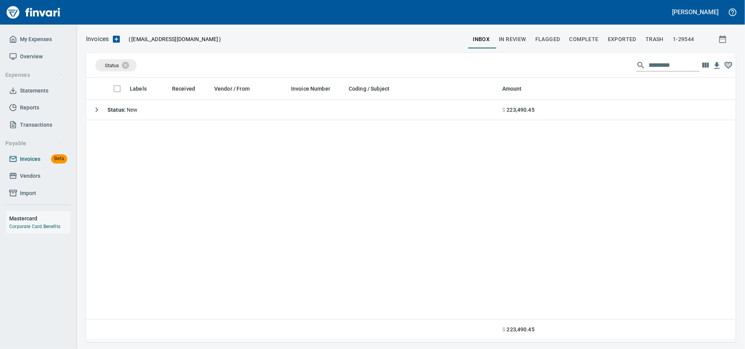
scroll to position [1, 1]
click at [128, 67] on icon at bounding box center [130, 65] width 8 height 8
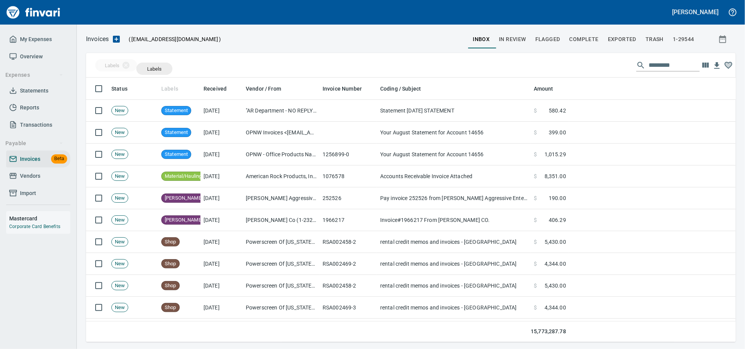
scroll to position [258, 636]
drag, startPoint x: 171, startPoint y: 89, endPoint x: 144, endPoint y: 69, distance: 33.2
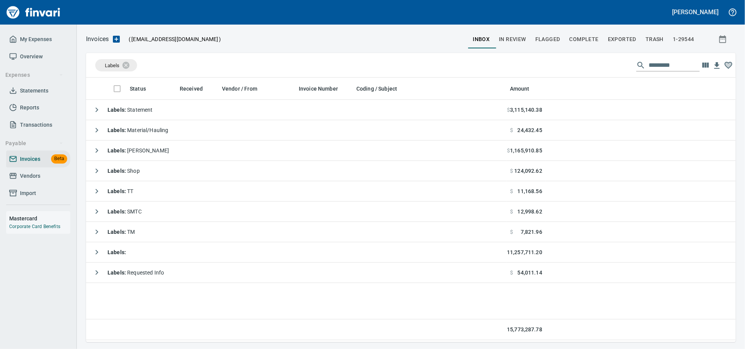
scroll to position [1, 1]
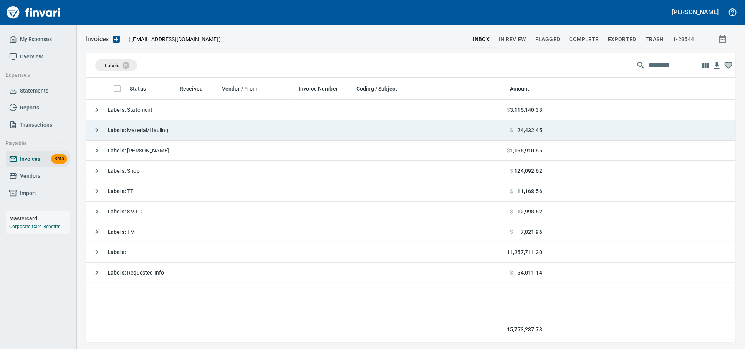
click at [169, 127] on div "Labels : Material/Hauling" at bounding box center [128, 129] width 79 height 15
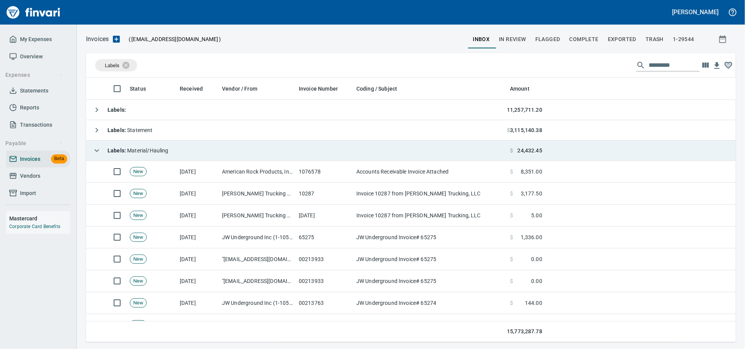
scroll to position [258, 636]
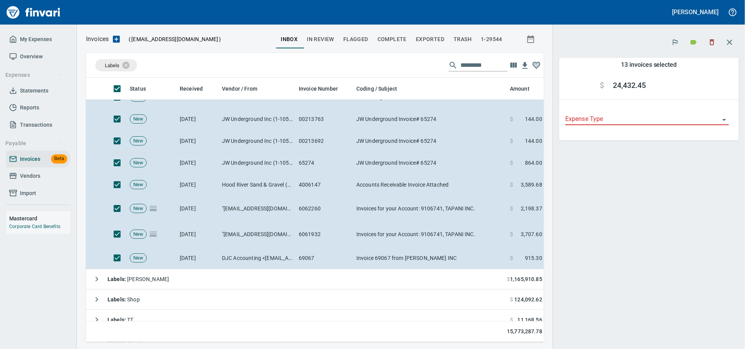
scroll to position [213, 0]
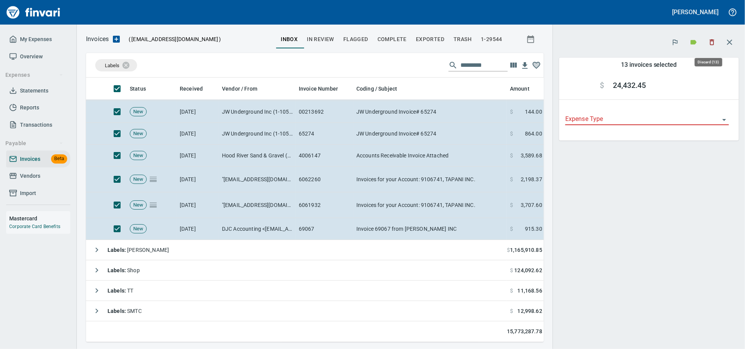
click at [708, 43] on icon "button" at bounding box center [712, 42] width 8 height 8
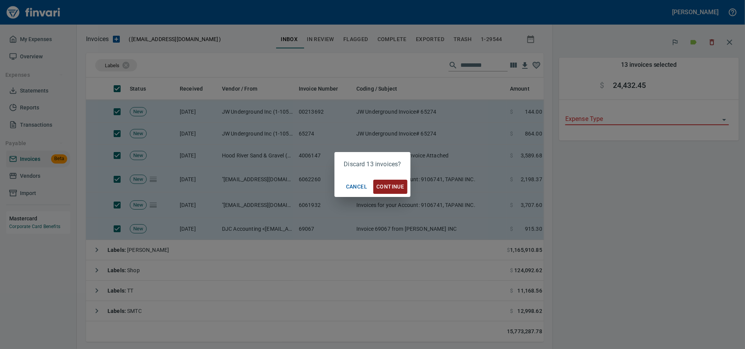
scroll to position [251, 444]
click at [392, 190] on span "Continue" at bounding box center [390, 187] width 28 height 10
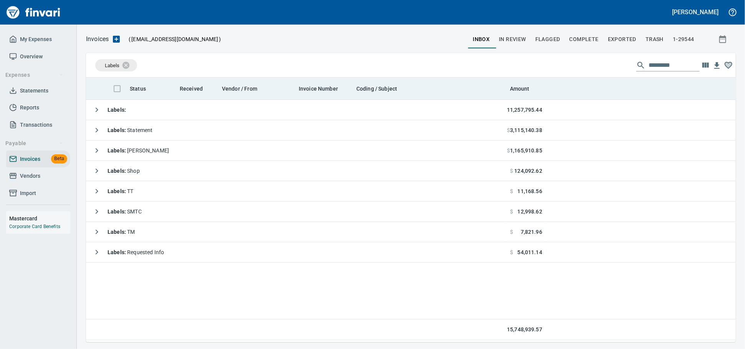
click at [122, 100] on th at bounding box center [115, 89] width 22 height 22
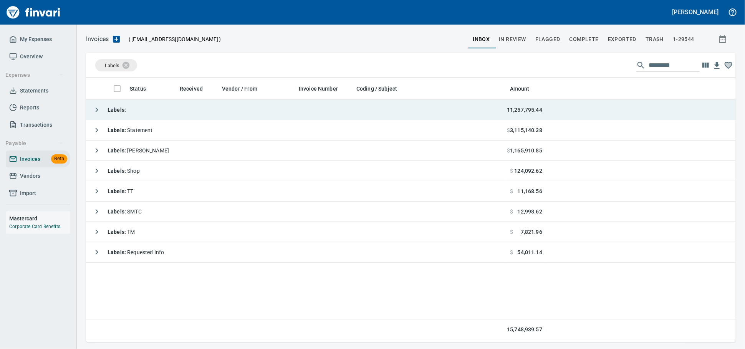
click at [152, 114] on td "Labels :" at bounding box center [296, 110] width 421 height 20
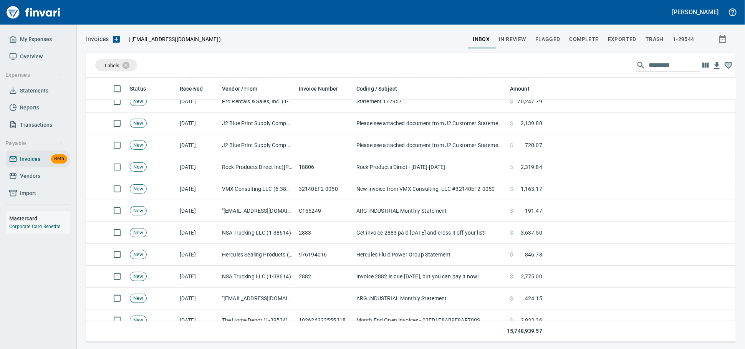
scroll to position [1237, 0]
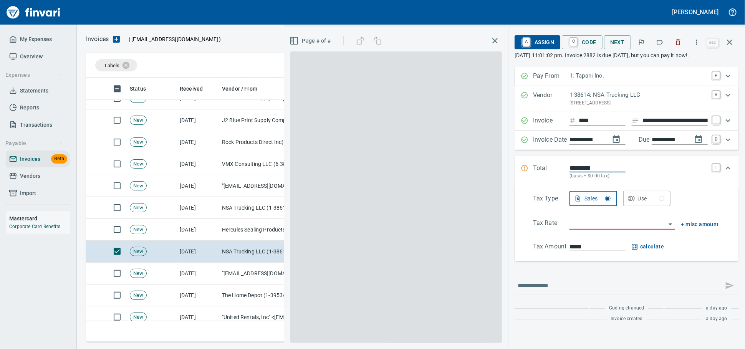
scroll to position [258, 636]
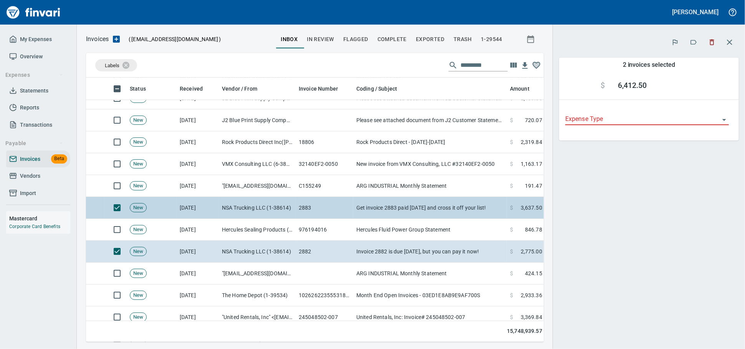
scroll to position [251, 444]
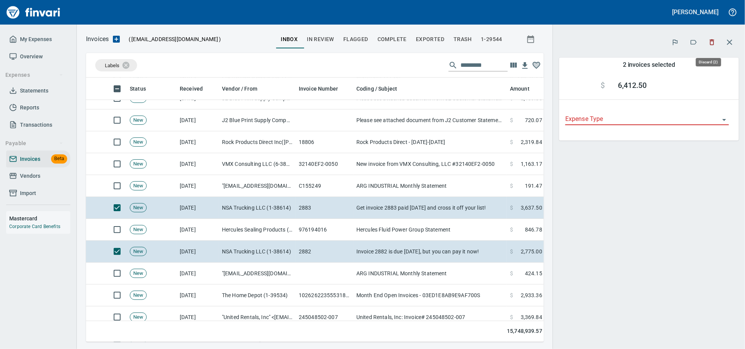
click at [709, 43] on icon "button" at bounding box center [711, 43] width 5 height 6
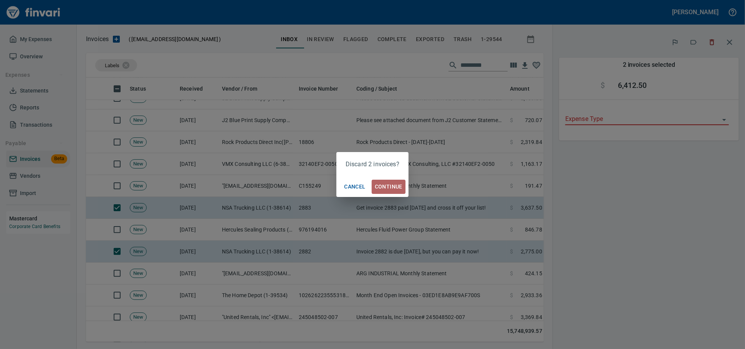
click at [388, 185] on span "Continue" at bounding box center [389, 187] width 28 height 10
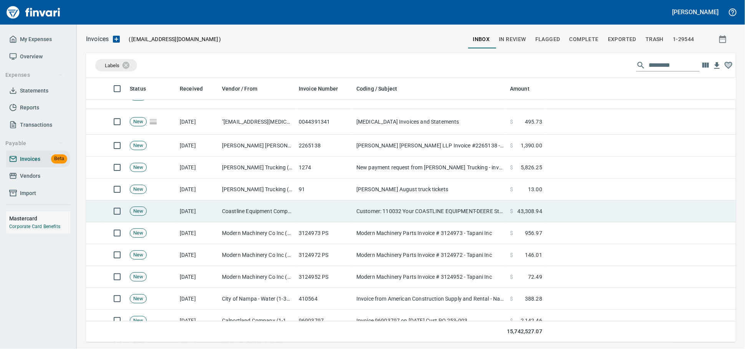
scroll to position [1706, 0]
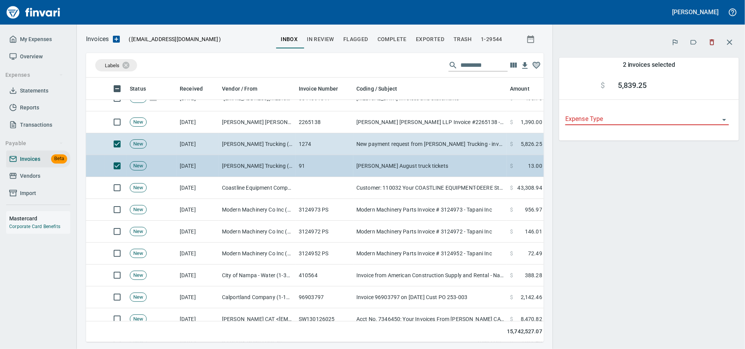
scroll to position [251, 444]
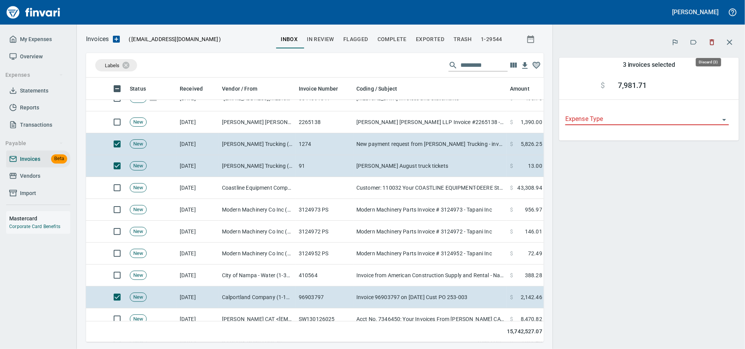
click at [709, 43] on icon "button" at bounding box center [712, 42] width 8 height 8
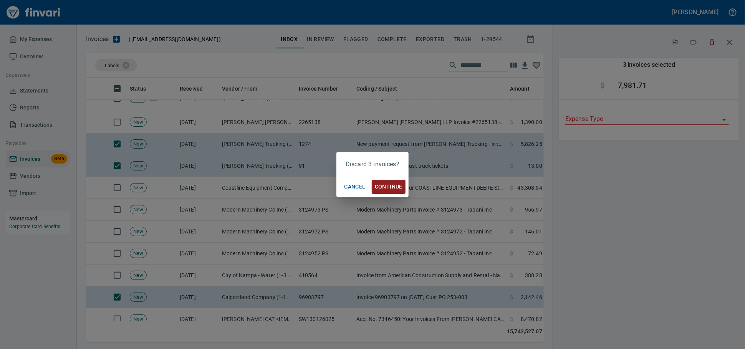
click at [391, 187] on span "Continue" at bounding box center [389, 187] width 28 height 10
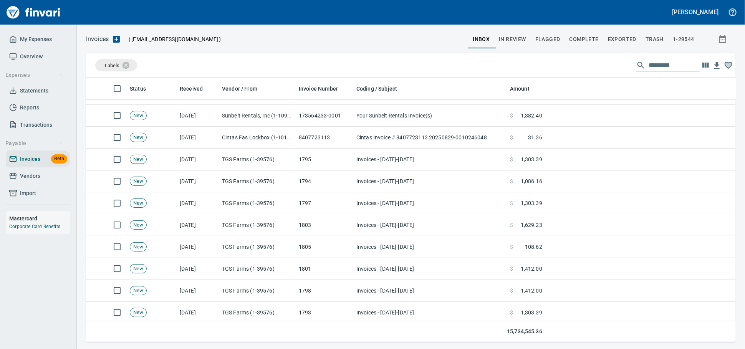
scroll to position [3796, 0]
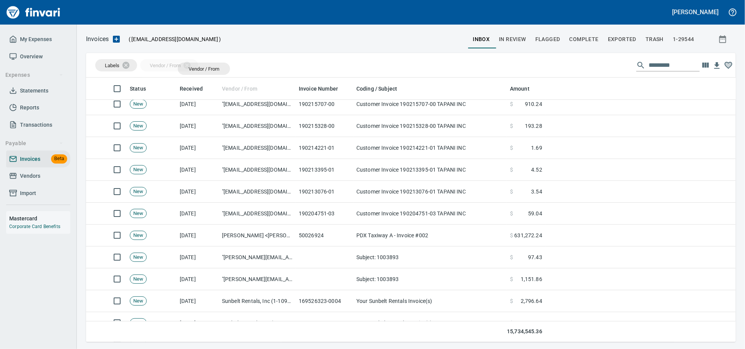
drag, startPoint x: 248, startPoint y: 91, endPoint x: 188, endPoint y: 63, distance: 66.8
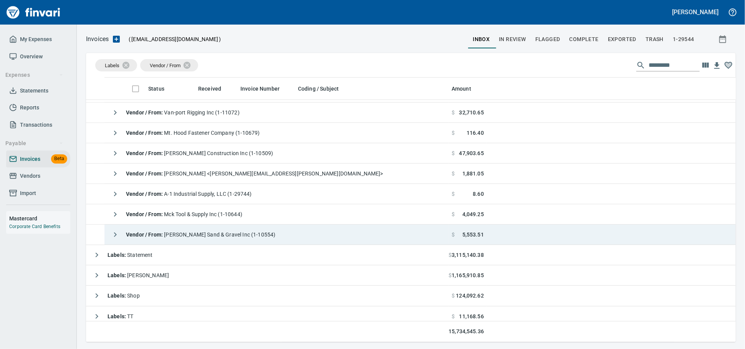
scroll to position [1445, 0]
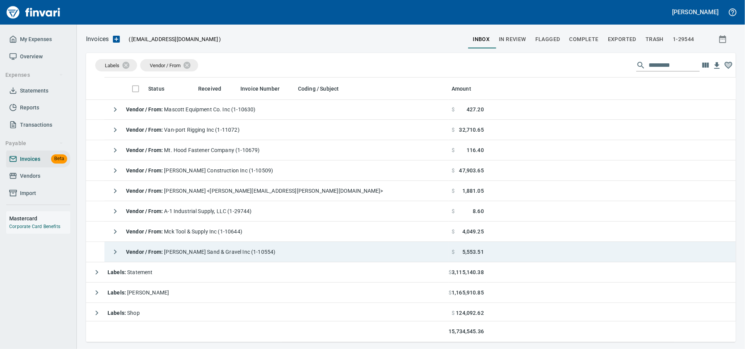
click at [240, 248] on div "Vendor / From : Karvonen Sand & Gravel Inc (1-10554)" at bounding box center [191, 251] width 168 height 15
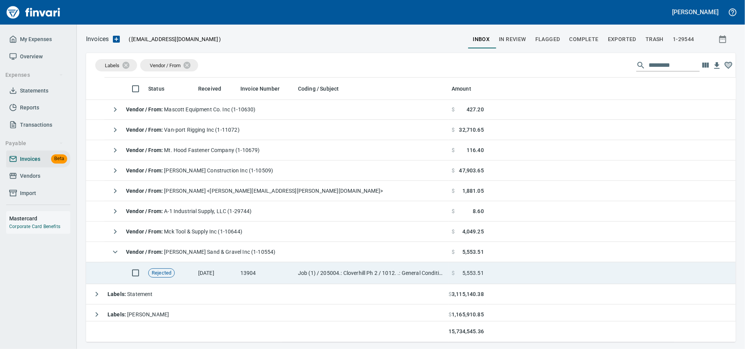
drag, startPoint x: 253, startPoint y: 275, endPoint x: 327, endPoint y: 283, distance: 74.1
click at [253, 275] on td "13904" at bounding box center [266, 273] width 58 height 22
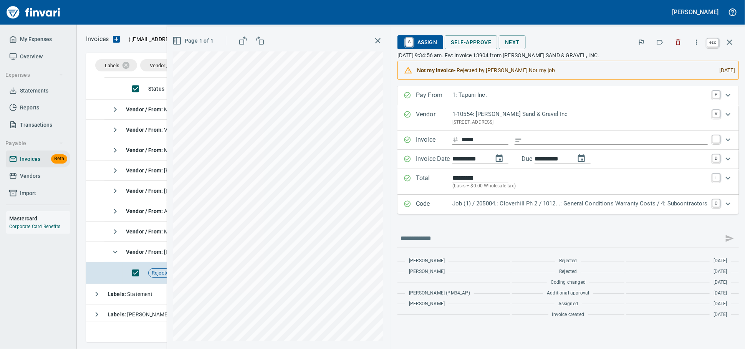
click at [727, 46] on icon "button" at bounding box center [729, 42] width 9 height 9
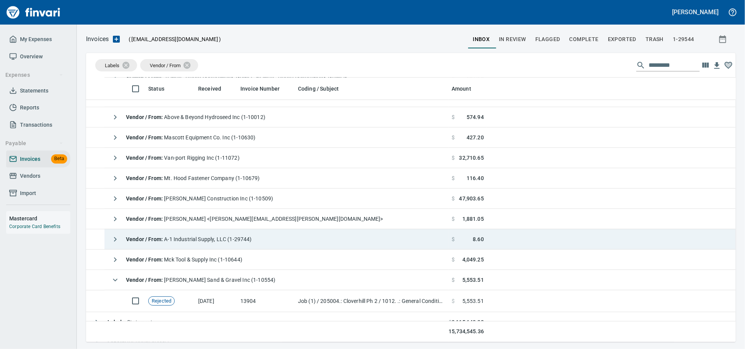
scroll to position [1402, 0]
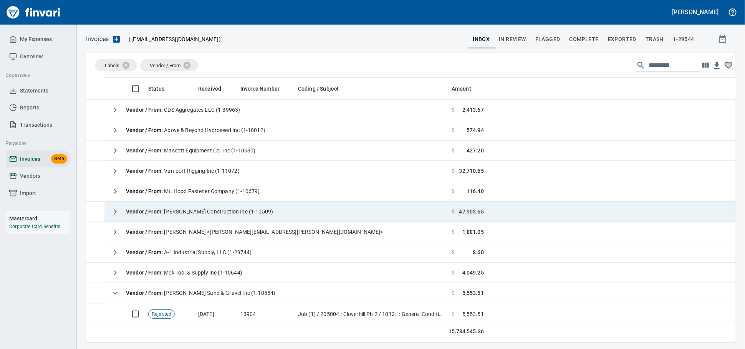
click at [157, 218] on div "Vendor / From : James Dean Construction Inc (1-10509)" at bounding box center [189, 211] width 165 height 15
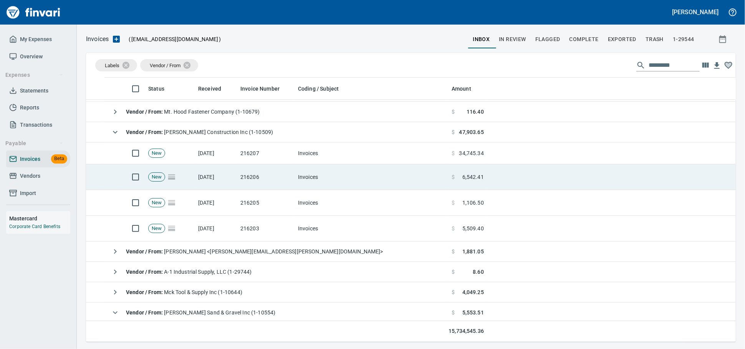
scroll to position [1487, 0]
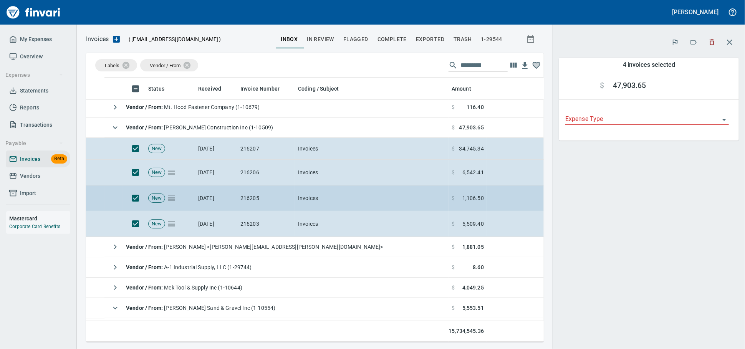
scroll to position [258, 444]
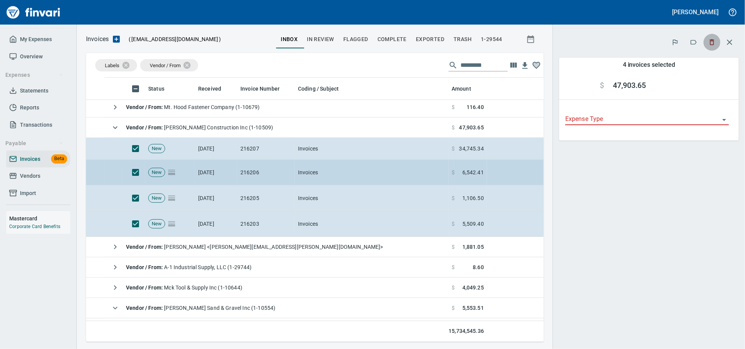
click at [709, 41] on icon "button" at bounding box center [712, 42] width 8 height 8
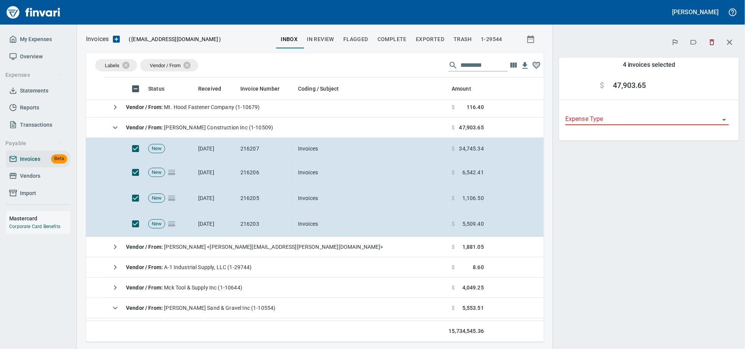
click at [710, 44] on icon "button" at bounding box center [712, 42] width 8 height 8
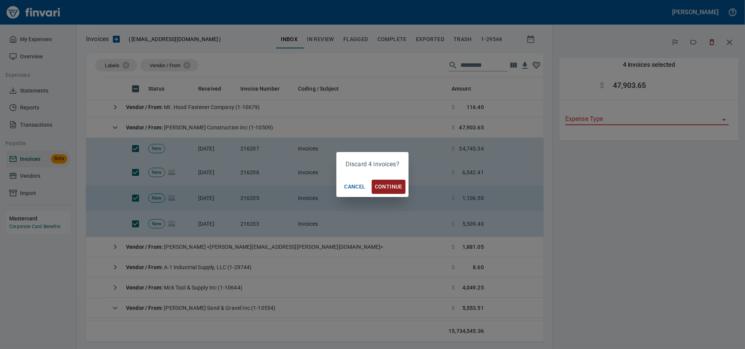
click at [391, 192] on td "Invoices" at bounding box center [372, 198] width 154 height 26
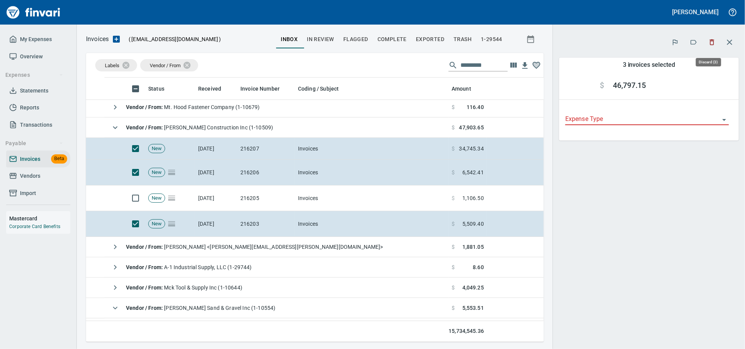
click at [708, 41] on icon "button" at bounding box center [712, 42] width 8 height 8
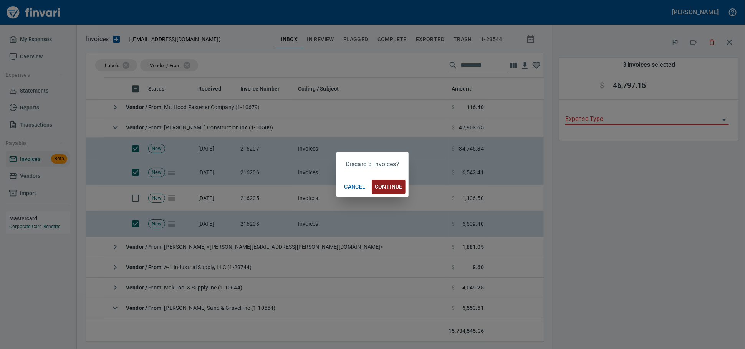
scroll to position [258, 444]
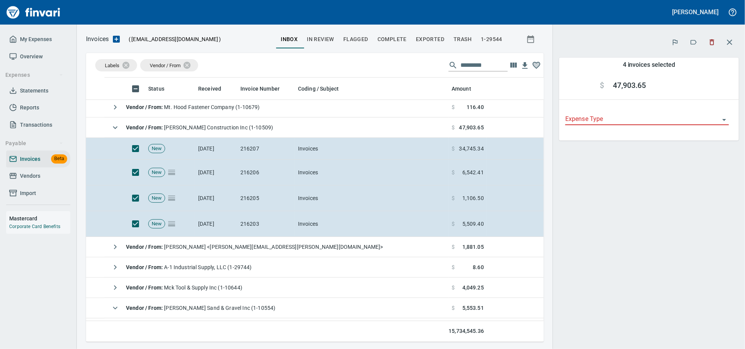
scroll to position [258, 444]
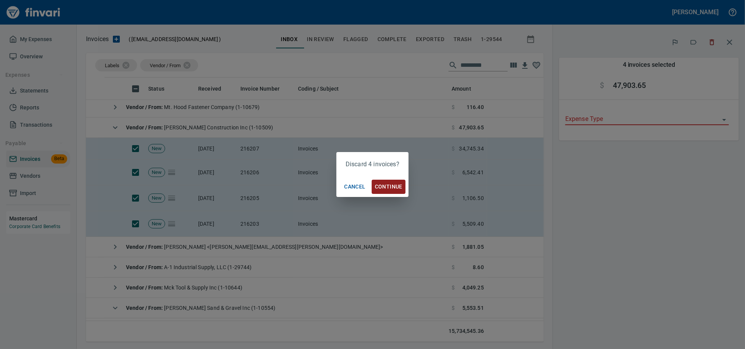
click at [388, 185] on span "Continue" at bounding box center [389, 187] width 28 height 10
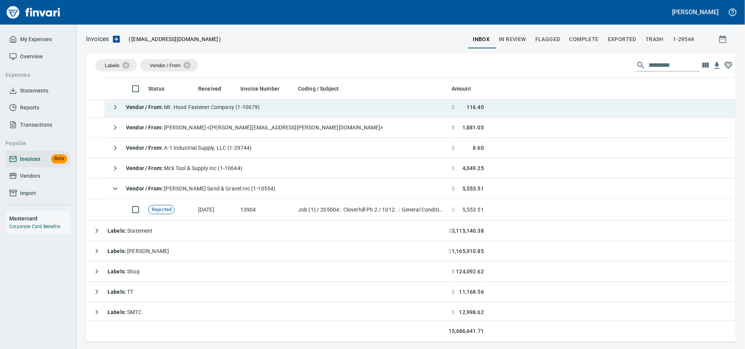
scroll to position [258, 636]
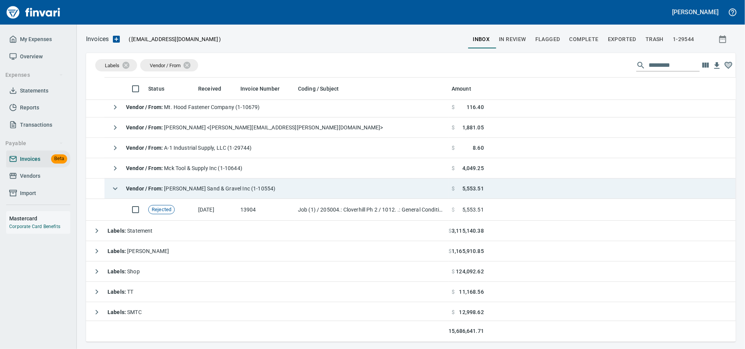
click at [182, 191] on span "Vendor / From : Karvonen Sand & Gravel Inc (1-10554)" at bounding box center [200, 188] width 149 height 6
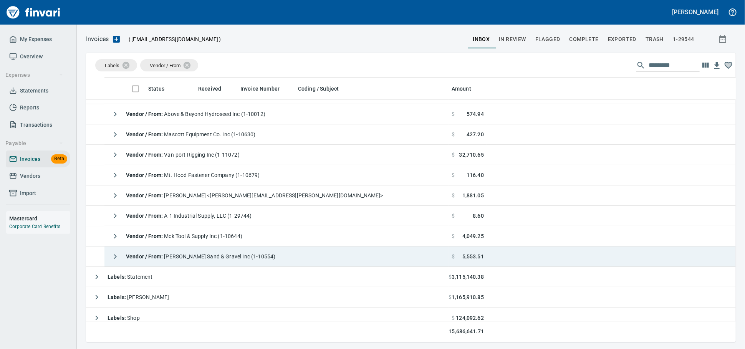
scroll to position [1402, 0]
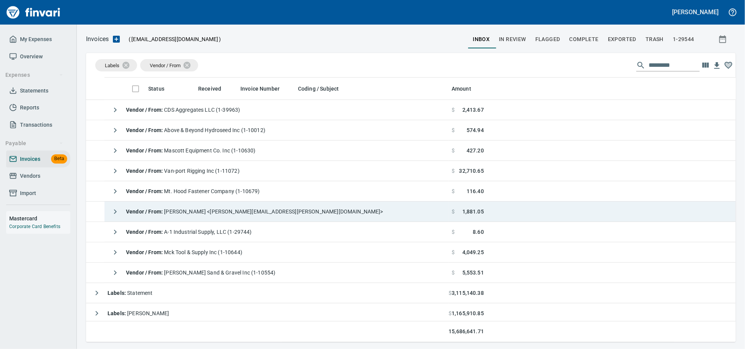
click at [188, 211] on span "Vendor / From : Shara Bartek <Shara.Bartek@jamesdeanconstruction.com>" at bounding box center [254, 211] width 257 height 6
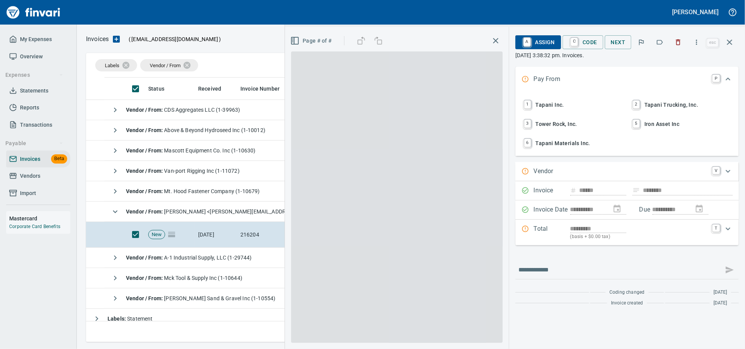
scroll to position [258, 636]
click at [674, 43] on icon "button" at bounding box center [678, 42] width 8 height 8
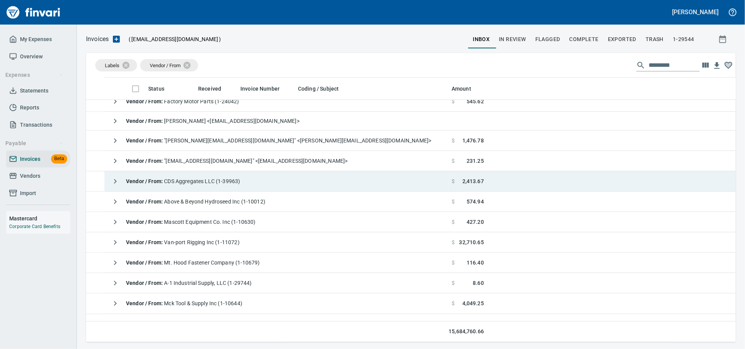
scroll to position [1317, 0]
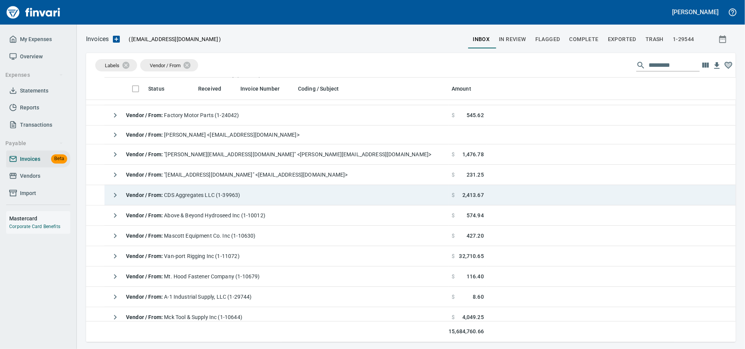
click at [229, 202] on div "Vendor / From : CDS Aggregates LLC (1-39963)" at bounding box center [173, 194] width 132 height 15
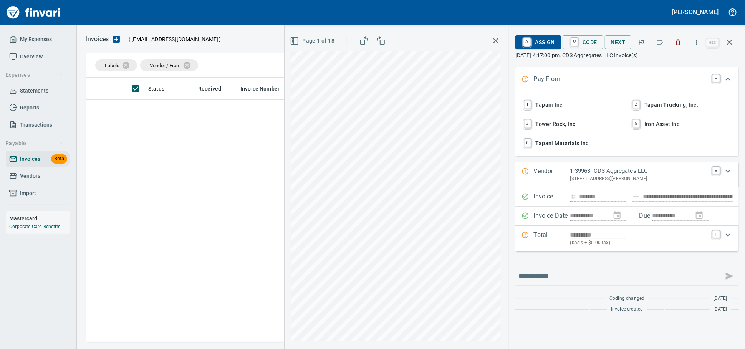
scroll to position [258, 636]
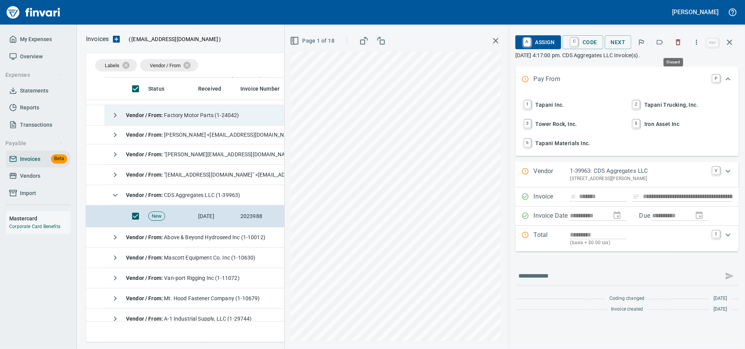
click at [674, 43] on icon "button" at bounding box center [678, 42] width 8 height 8
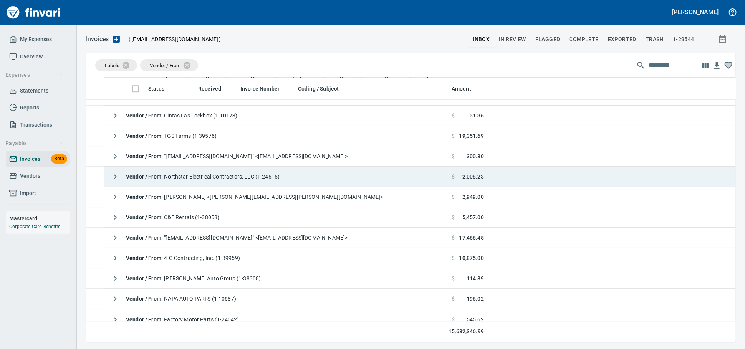
scroll to position [1146, 0]
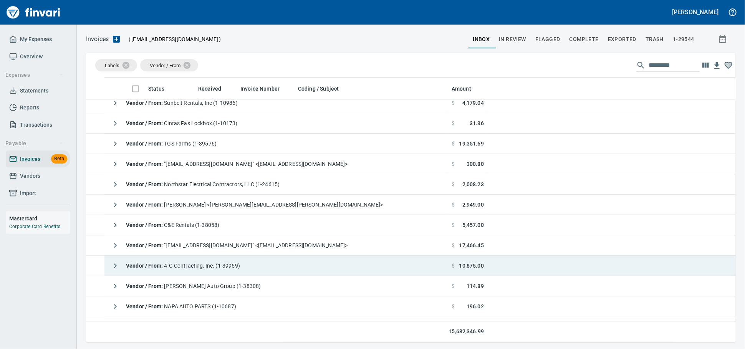
click at [259, 262] on td "Vendor / From : 4-G Contracting, Inc. (1-39959)" at bounding box center [276, 266] width 344 height 20
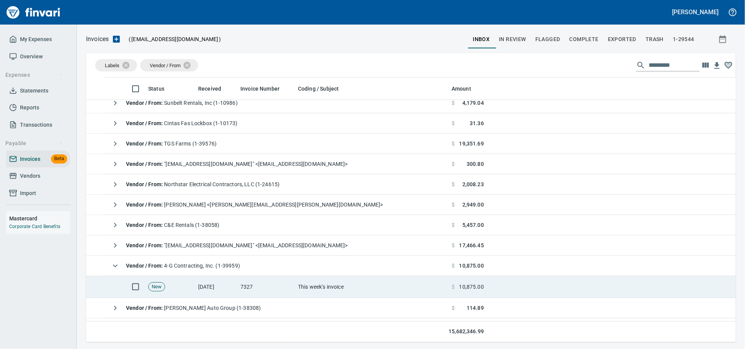
click at [268, 291] on td "7327" at bounding box center [266, 287] width 58 height 22
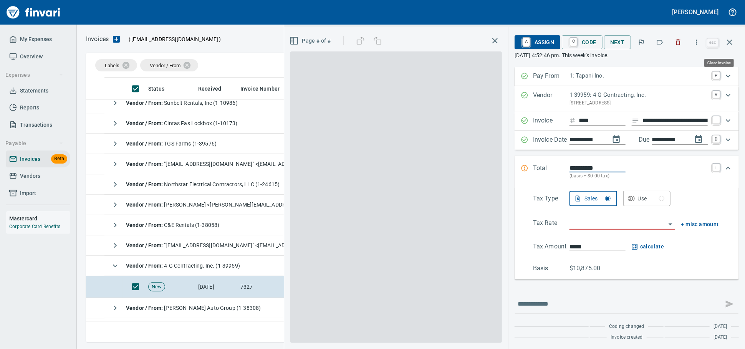
click at [674, 45] on icon "button" at bounding box center [678, 42] width 8 height 8
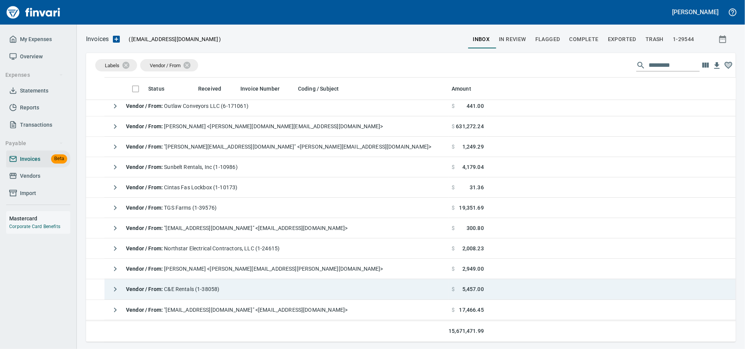
scroll to position [1061, 0]
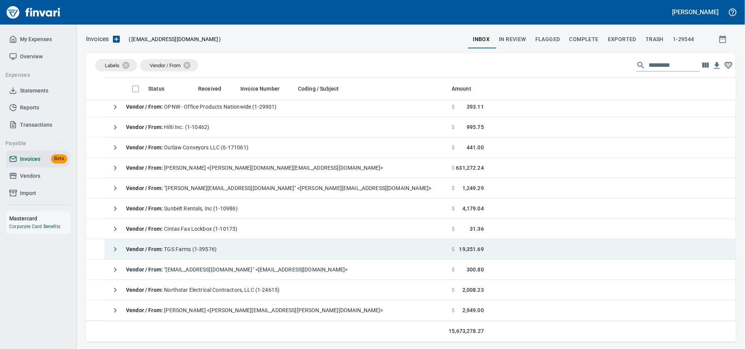
click at [245, 253] on td "Vendor / From : TGS Farms (1-39576)" at bounding box center [276, 249] width 344 height 20
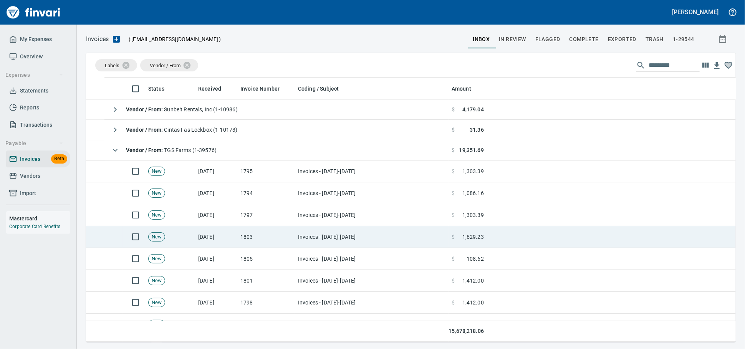
scroll to position [1189, 0]
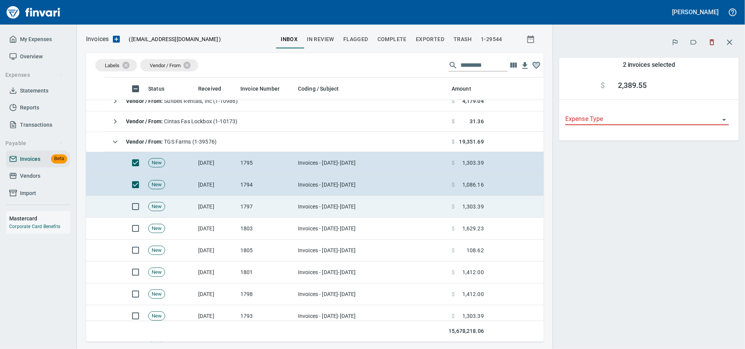
scroll to position [258, 444]
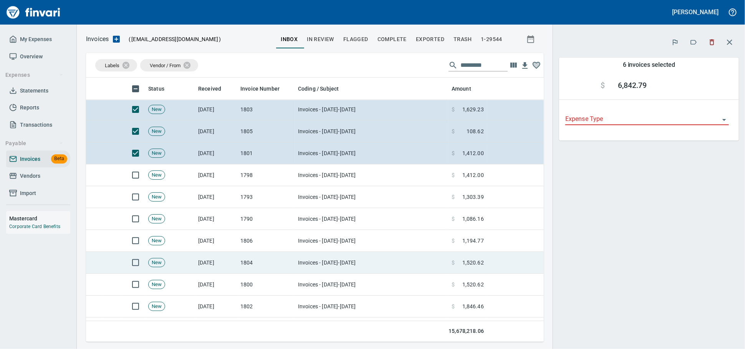
scroll to position [1317, 0]
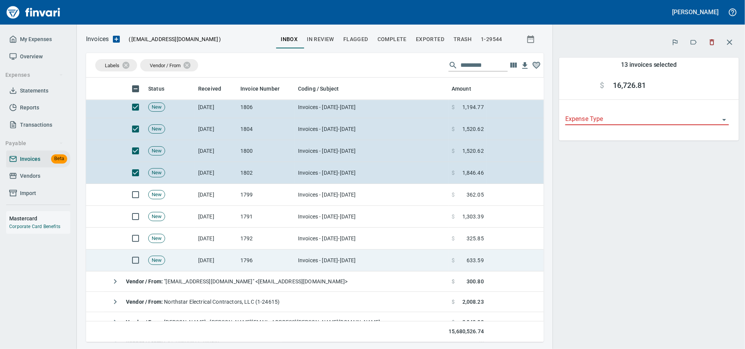
scroll to position [1445, 0]
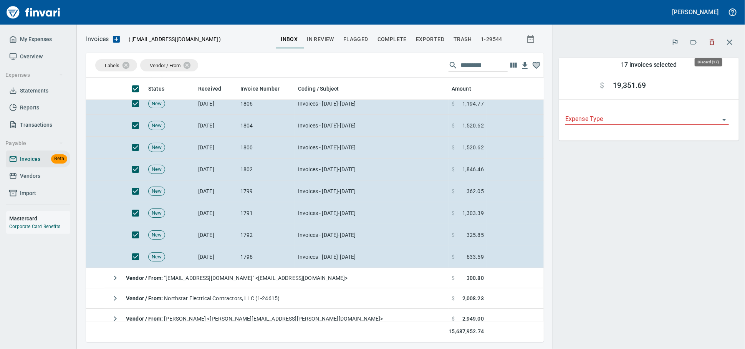
click at [709, 43] on icon "button" at bounding box center [711, 43] width 5 height 6
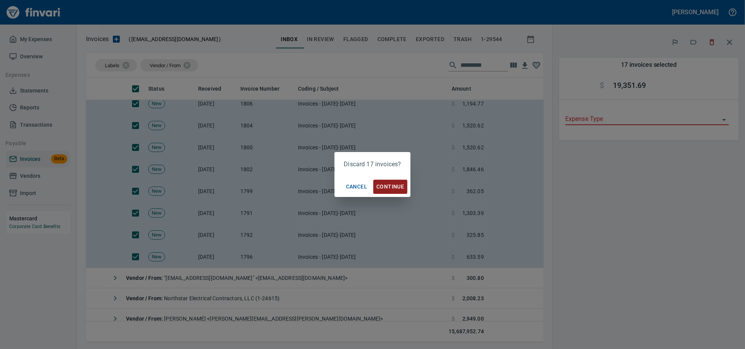
scroll to position [258, 444]
click at [389, 185] on span "Continue" at bounding box center [390, 187] width 28 height 10
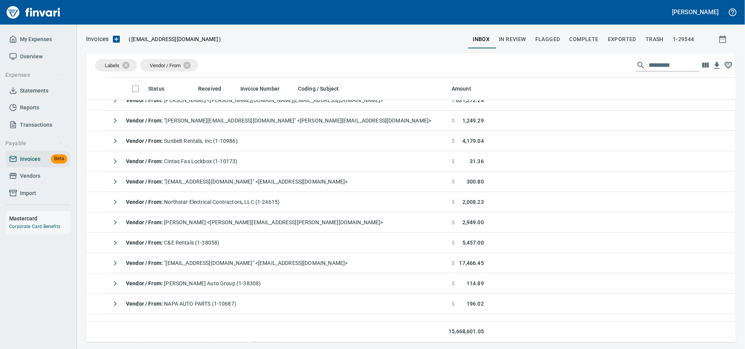
scroll to position [1146, 0]
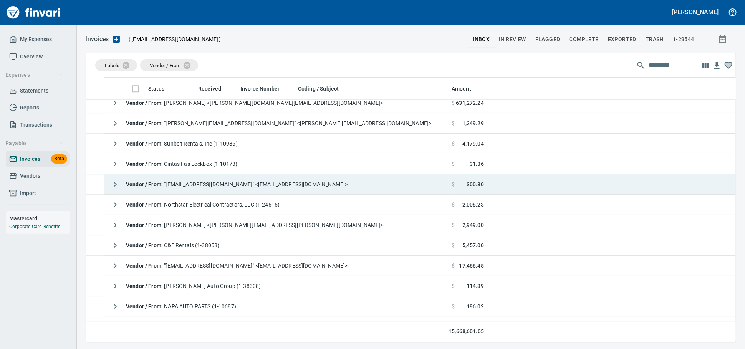
click at [230, 187] on span "Vendor / From : "Invoices@KnifeRiver.com" <Invoices@KnifeRiver.com>" at bounding box center [236, 184] width 221 height 6
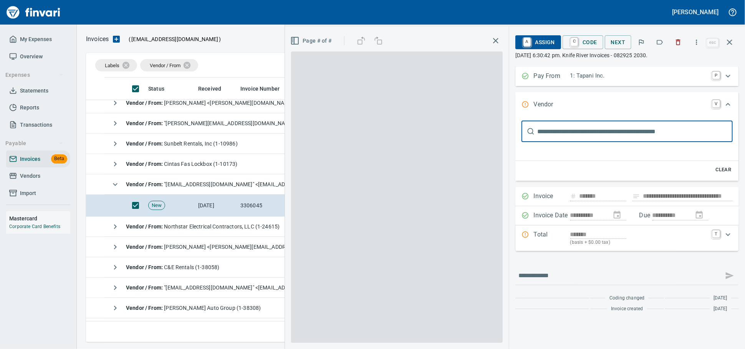
type input "**********"
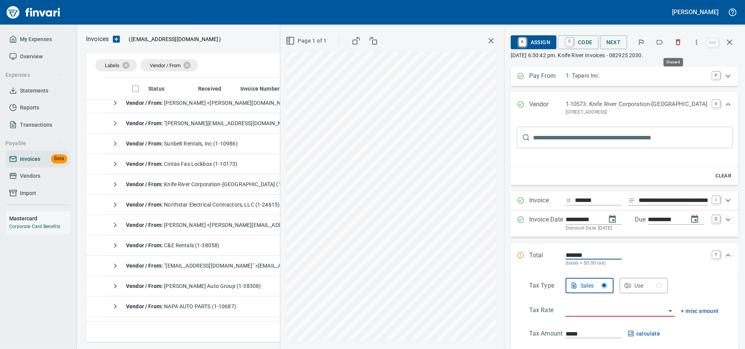
scroll to position [258, 636]
drag, startPoint x: 677, startPoint y: 45, endPoint x: 669, endPoint y: 44, distance: 7.3
click at [677, 45] on icon "button" at bounding box center [678, 42] width 8 height 8
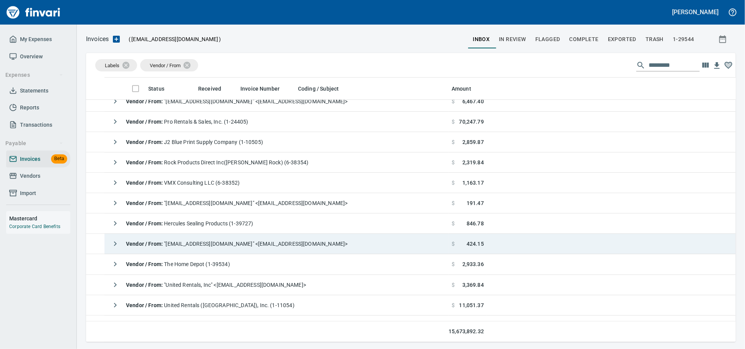
scroll to position [251, 0]
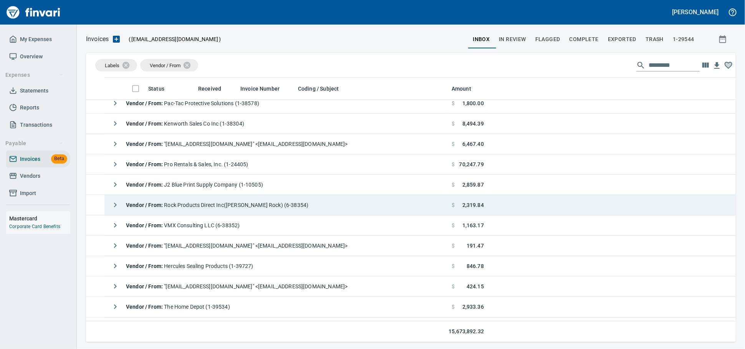
click at [201, 210] on div "Vendor / From : Rock Products Direct Inc(Wallace Rock) (6-38354)" at bounding box center [207, 204] width 201 height 15
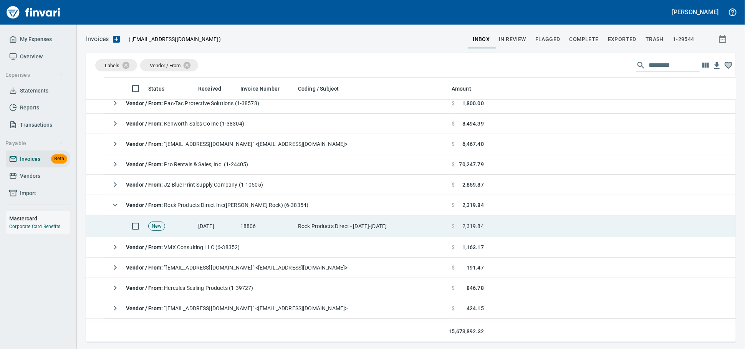
click at [201, 222] on td "9/1/2025" at bounding box center [216, 226] width 42 height 22
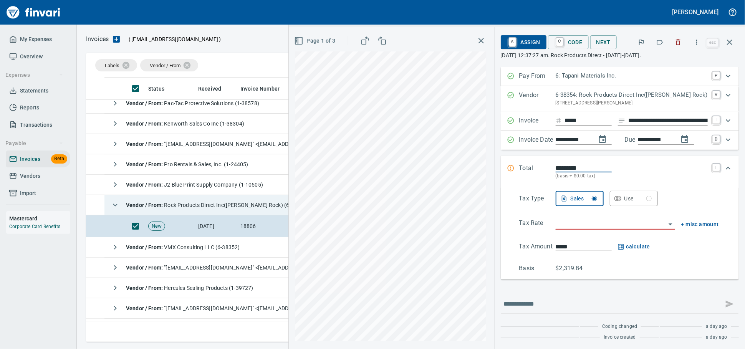
click at [196, 201] on div "Vendor / From : Rock Products Direct Inc(Wallace Rock) (6-38354)" at bounding box center [207, 204] width 201 height 15
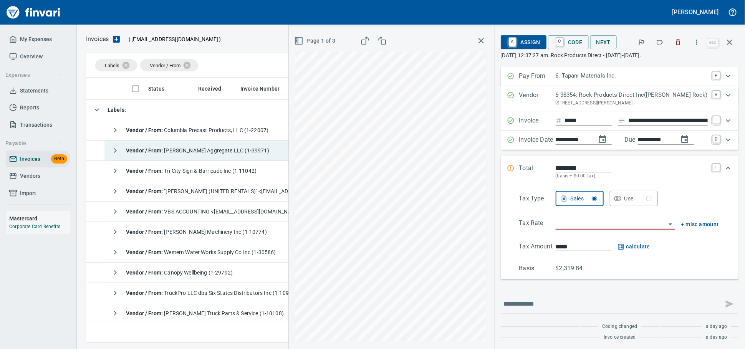
click at [223, 151] on span "Vendor / From : Pennington Aggregate LLC (1-39971)" at bounding box center [197, 150] width 143 height 6
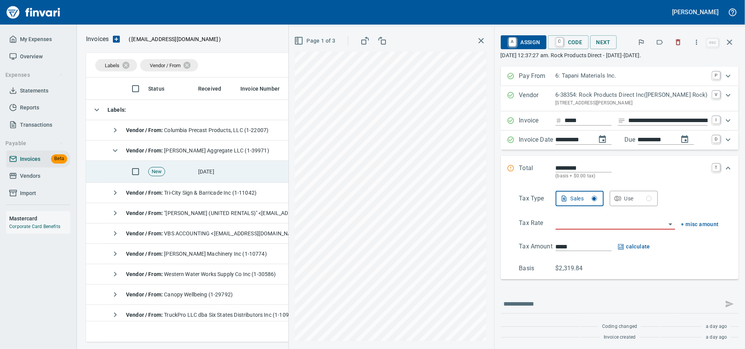
click at [216, 177] on td "[DATE]" at bounding box center [216, 172] width 42 height 22
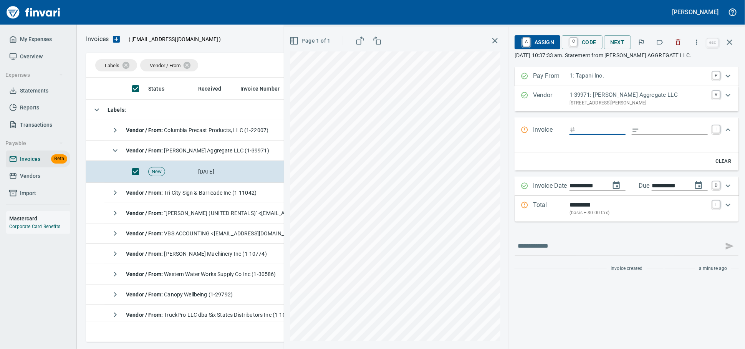
scroll to position [258, 636]
click at [674, 46] on icon "button" at bounding box center [678, 42] width 8 height 8
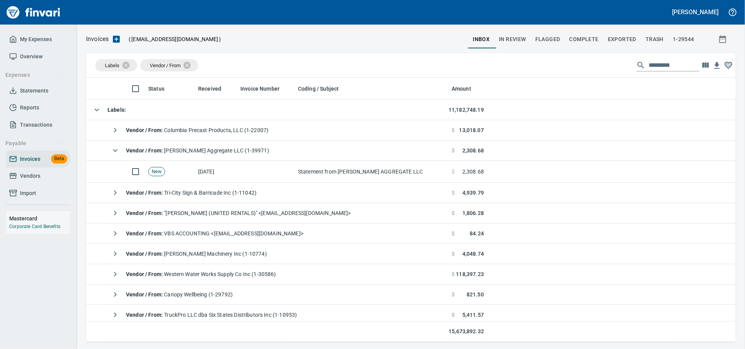
scroll to position [258, 636]
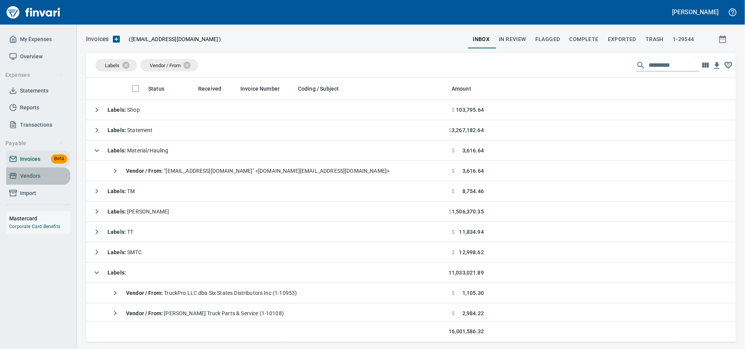
drag, startPoint x: 28, startPoint y: 190, endPoint x: 64, endPoint y: 187, distance: 35.9
click at [28, 181] on span "Vendors" at bounding box center [30, 176] width 20 height 10
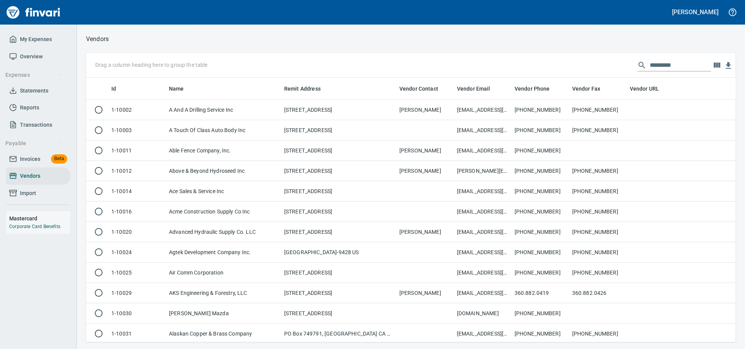
scroll to position [258, 636]
click at [649, 67] on input "text" at bounding box center [679, 65] width 61 height 12
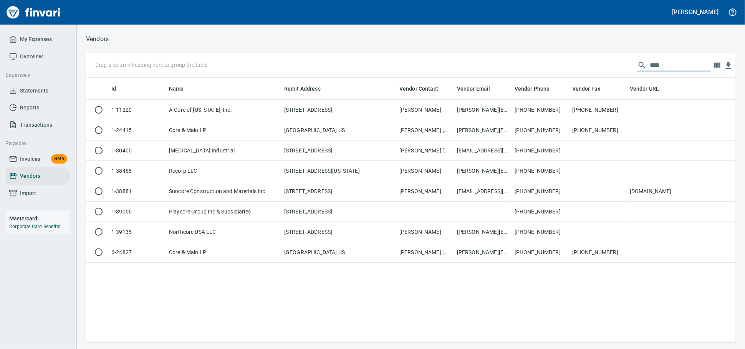
scroll to position [258, 643]
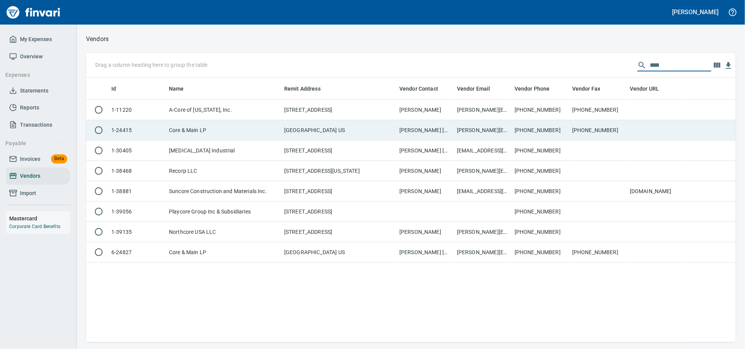
type input "****"
click at [251, 139] on td "Core & Main LP" at bounding box center [223, 130] width 115 height 20
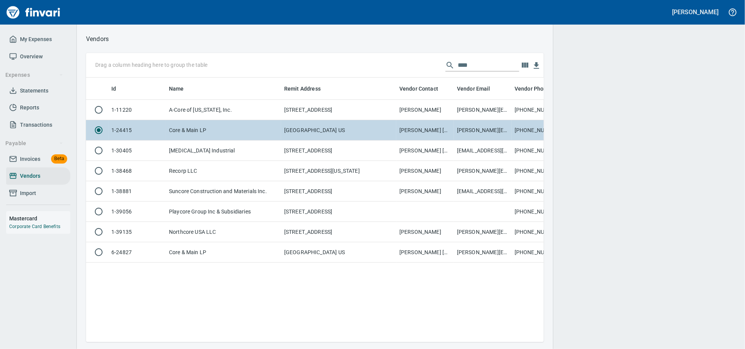
scroll to position [251, 451]
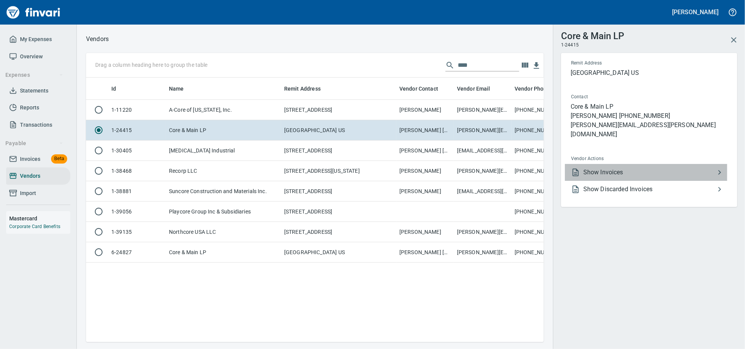
click at [598, 176] on span "Show Invoices" at bounding box center [649, 172] width 132 height 9
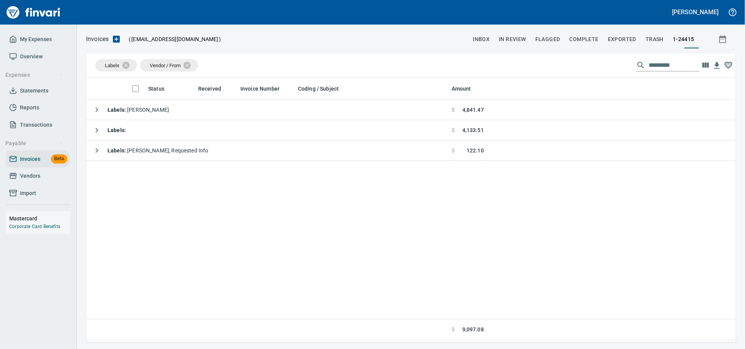
scroll to position [258, 643]
drag, startPoint x: 199, startPoint y: 66, endPoint x: 150, endPoint y: 70, distance: 49.7
click at [196, 66] on icon at bounding box center [192, 65] width 8 height 8
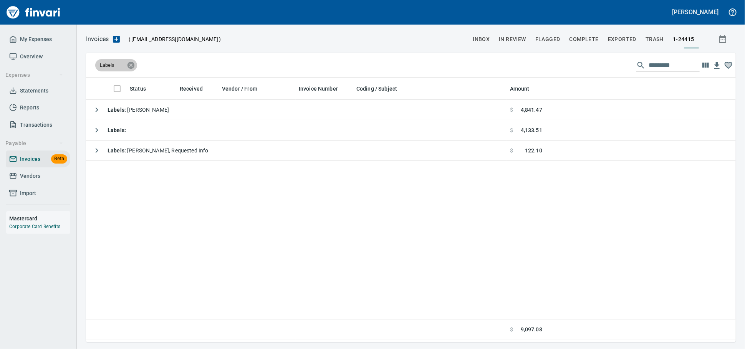
click at [131, 66] on icon at bounding box center [130, 64] width 7 height 7
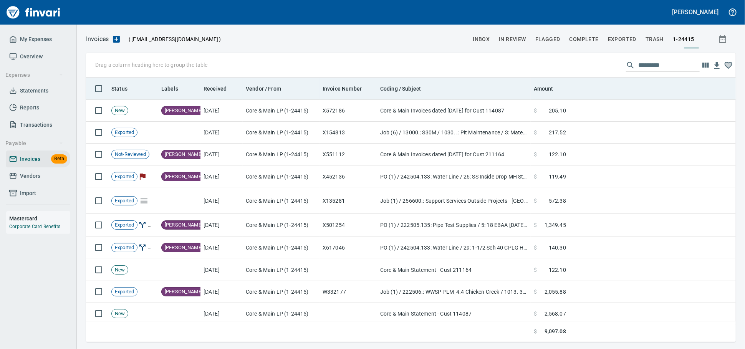
scroll to position [258, 636]
click at [537, 86] on span "Amount" at bounding box center [544, 88] width 20 height 9
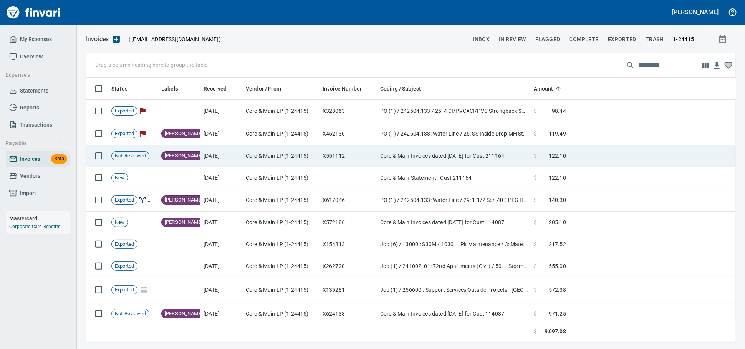
click at [549, 160] on span "122.10" at bounding box center [557, 156] width 17 height 8
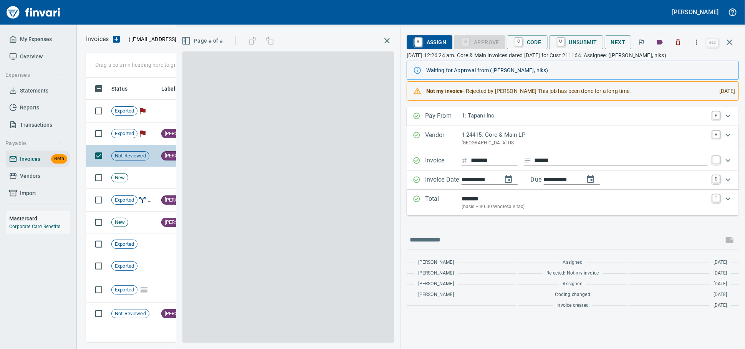
scroll to position [258, 636]
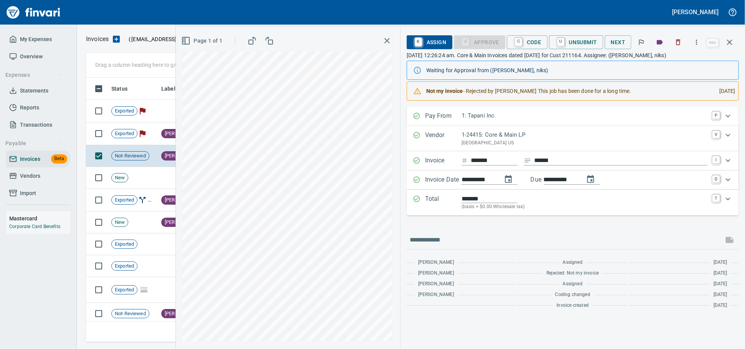
click at [730, 39] on icon "button" at bounding box center [729, 42] width 9 height 9
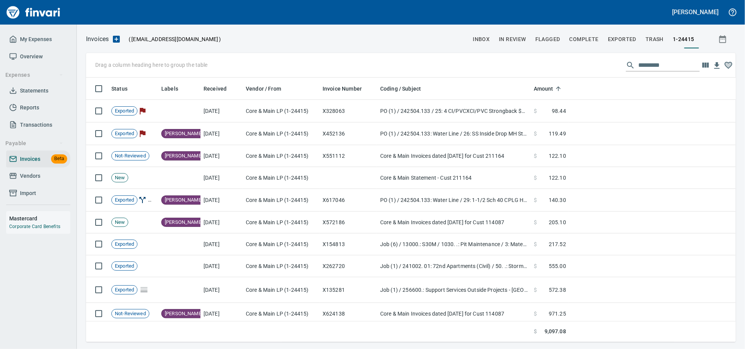
click at [49, 181] on span "Vendors" at bounding box center [38, 176] width 58 height 10
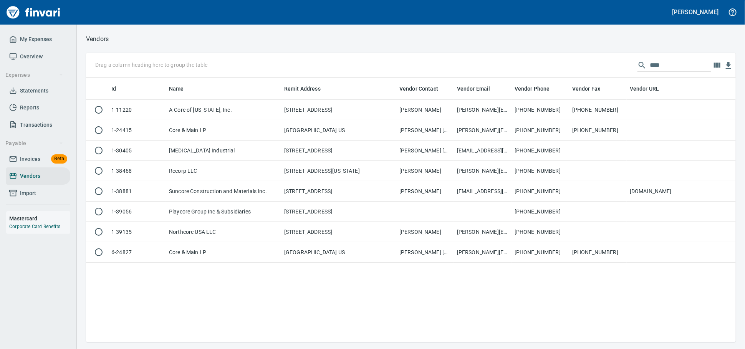
scroll to position [1, 1]
drag, startPoint x: 651, startPoint y: 65, endPoint x: 501, endPoint y: 62, distance: 150.1
click at [502, 62] on div "Drag a column heading here to group the table ****" at bounding box center [410, 65] width 649 height 25
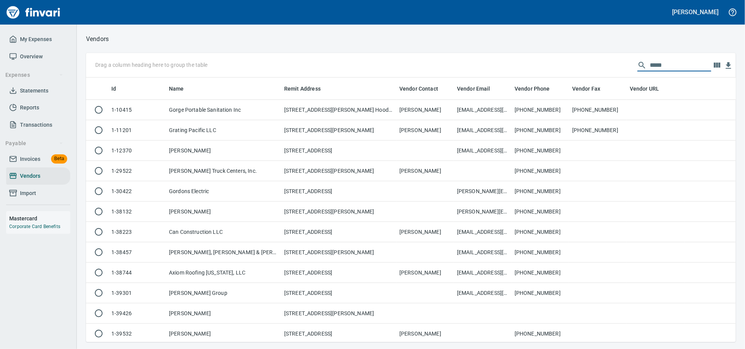
scroll to position [258, 643]
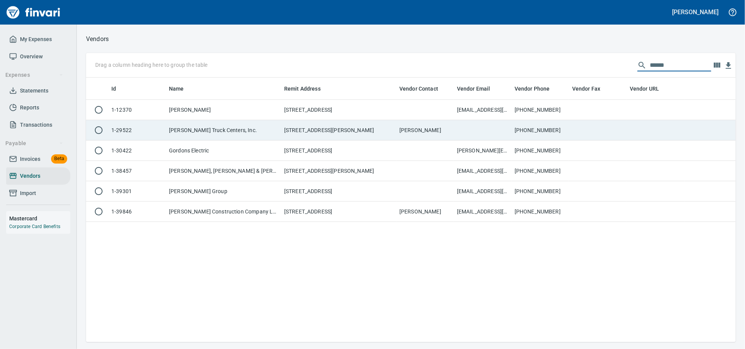
type input "******"
click at [367, 130] on td "277 Stewart Rd SW, Pacific WA 98047 US" at bounding box center [338, 130] width 115 height 20
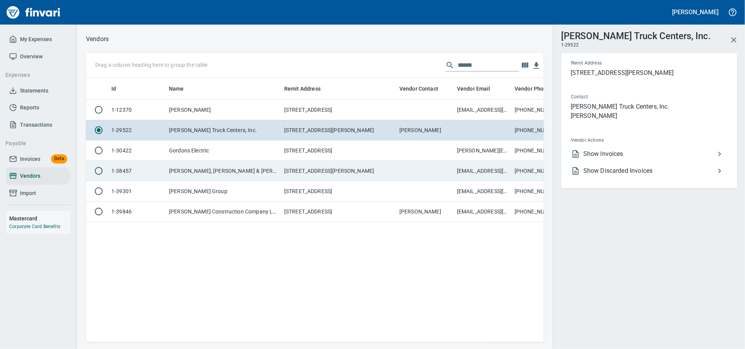
scroll to position [251, 451]
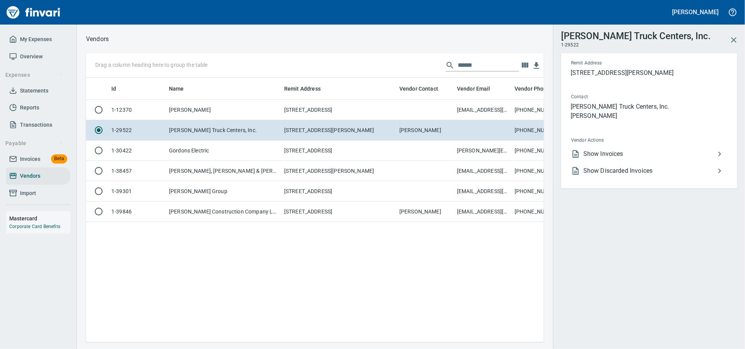
click at [601, 159] on span "Show Invoices" at bounding box center [649, 153] width 132 height 9
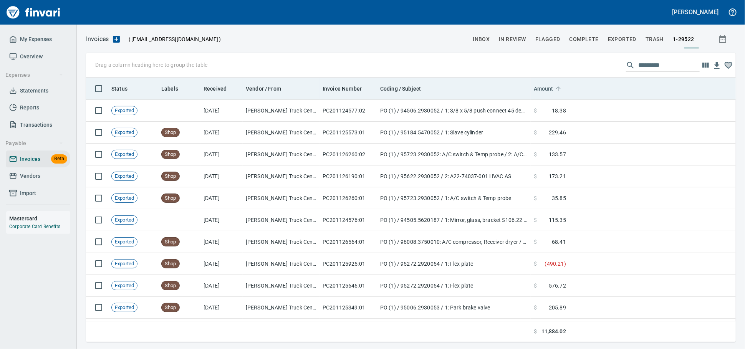
click at [539, 87] on span "Amount" at bounding box center [544, 88] width 20 height 9
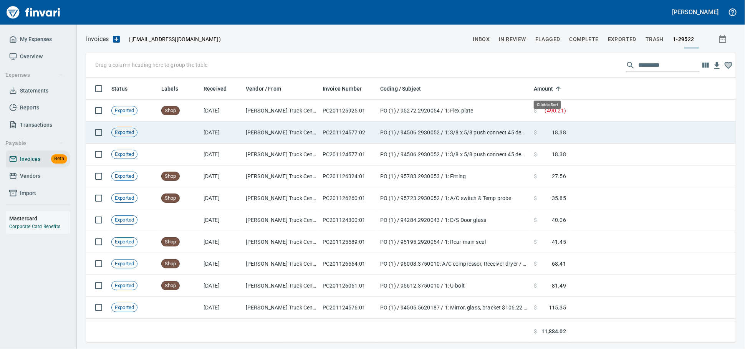
scroll to position [258, 636]
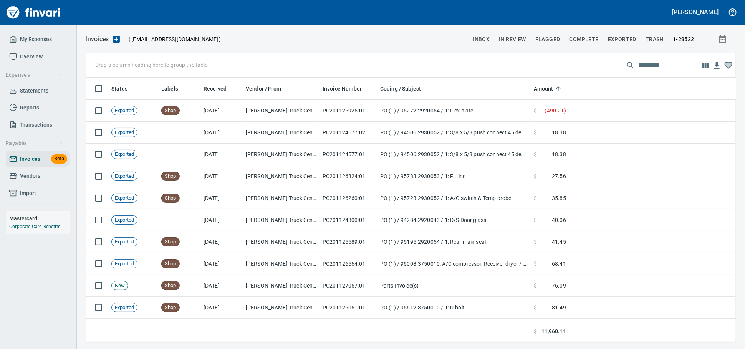
click at [28, 181] on span "Vendors" at bounding box center [30, 176] width 20 height 10
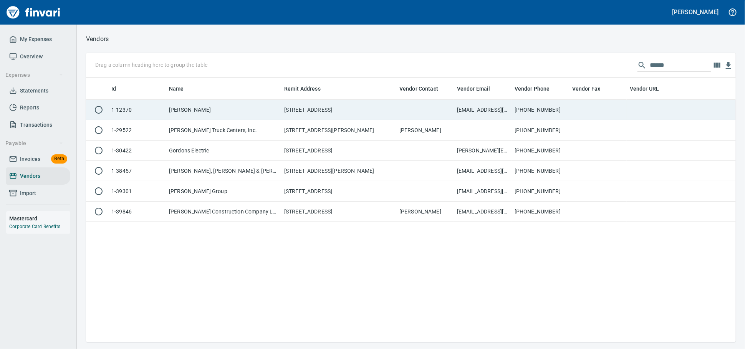
scroll to position [258, 643]
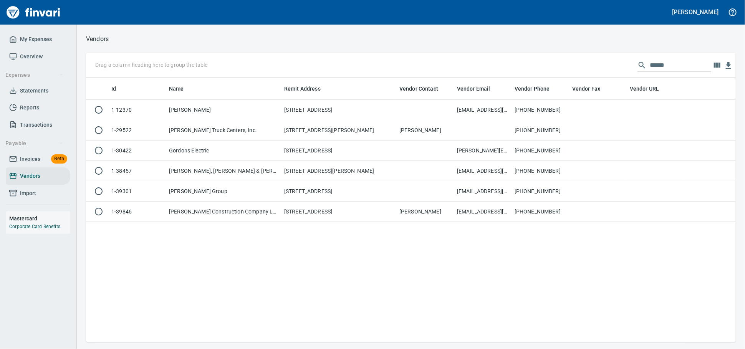
drag, startPoint x: 603, startPoint y: 65, endPoint x: 234, endPoint y: 55, distance: 368.6
click at [276, 57] on div "Drag a column heading here to group the table ******" at bounding box center [410, 65] width 649 height 25
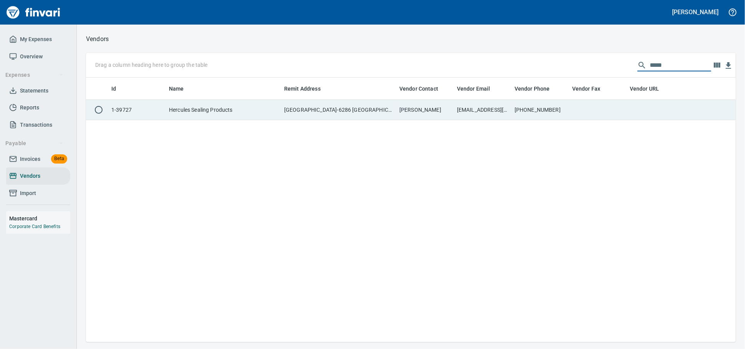
type input "*****"
click at [227, 114] on td "Hercules Sealing Products" at bounding box center [223, 110] width 115 height 20
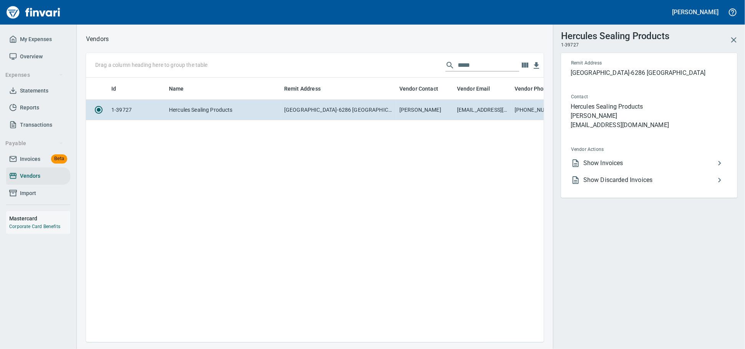
scroll to position [251, 451]
click at [626, 168] on span "Show Invoices" at bounding box center [649, 163] width 132 height 9
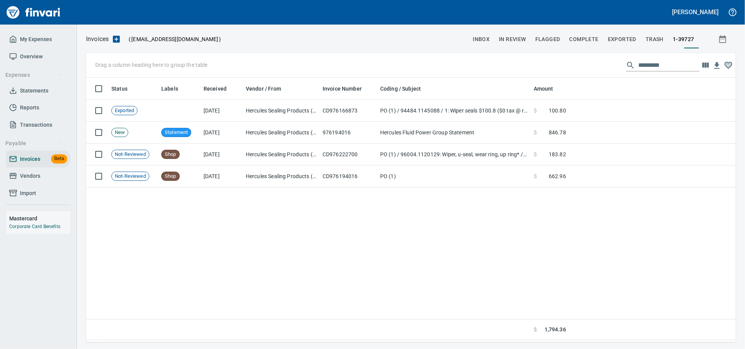
scroll to position [258, 643]
drag, startPoint x: 19, startPoint y: 187, endPoint x: 28, endPoint y: 186, distance: 8.9
click at [20, 181] on span "Vendors" at bounding box center [38, 176] width 58 height 10
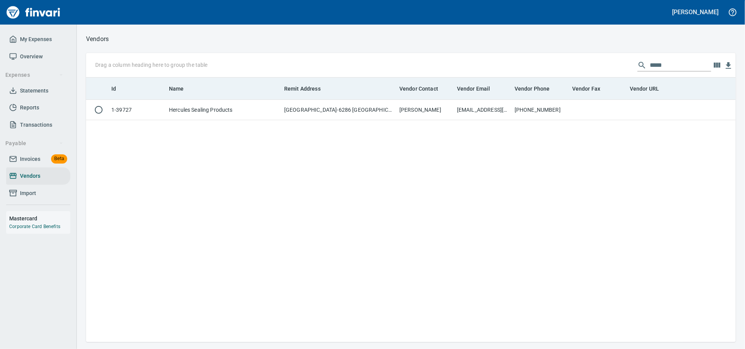
scroll to position [258, 643]
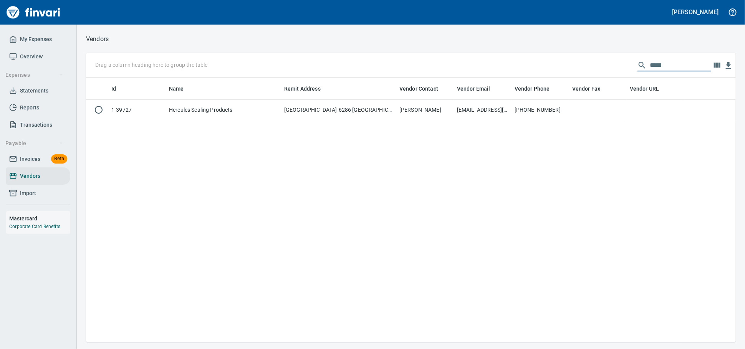
drag, startPoint x: 645, startPoint y: 66, endPoint x: 360, endPoint y: 60, distance: 284.9
click at [360, 60] on div "Drag a column heading here to group the table *****" at bounding box center [410, 65] width 649 height 25
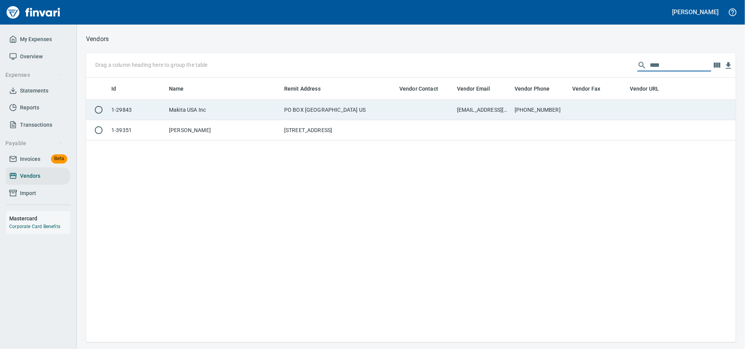
type input "****"
click at [355, 109] on td "PO BOX 60459, Los Angeles CA 90060 US" at bounding box center [338, 110] width 115 height 20
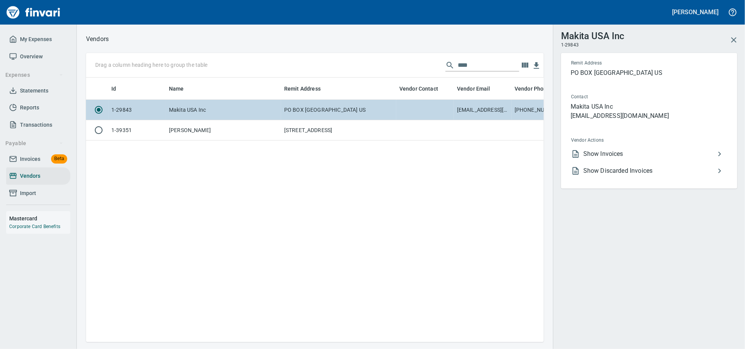
scroll to position [251, 451]
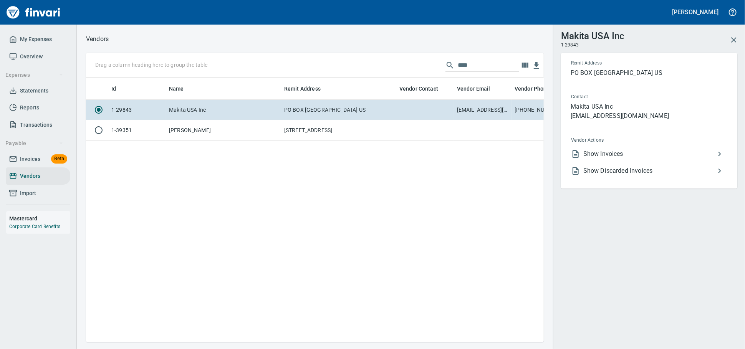
click at [607, 159] on span "Show Invoices" at bounding box center [649, 153] width 132 height 9
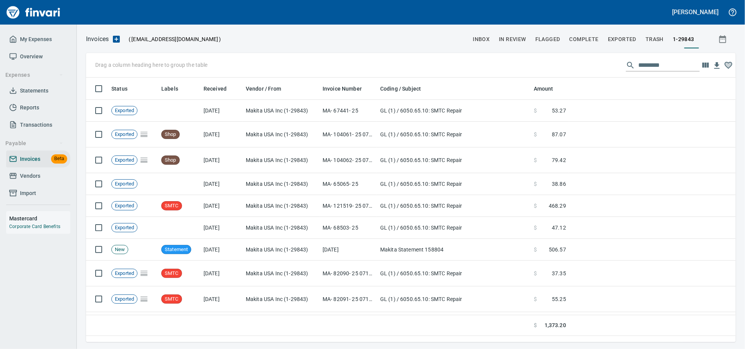
scroll to position [1, 1]
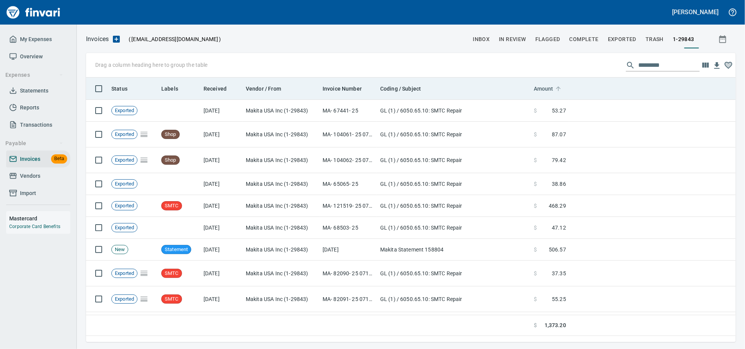
click at [542, 89] on span "Amount" at bounding box center [544, 88] width 20 height 9
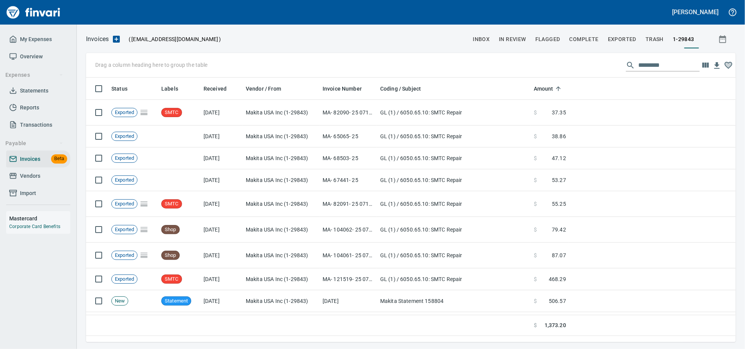
scroll to position [258, 643]
